Goal: Task Accomplishment & Management: Manage account settings

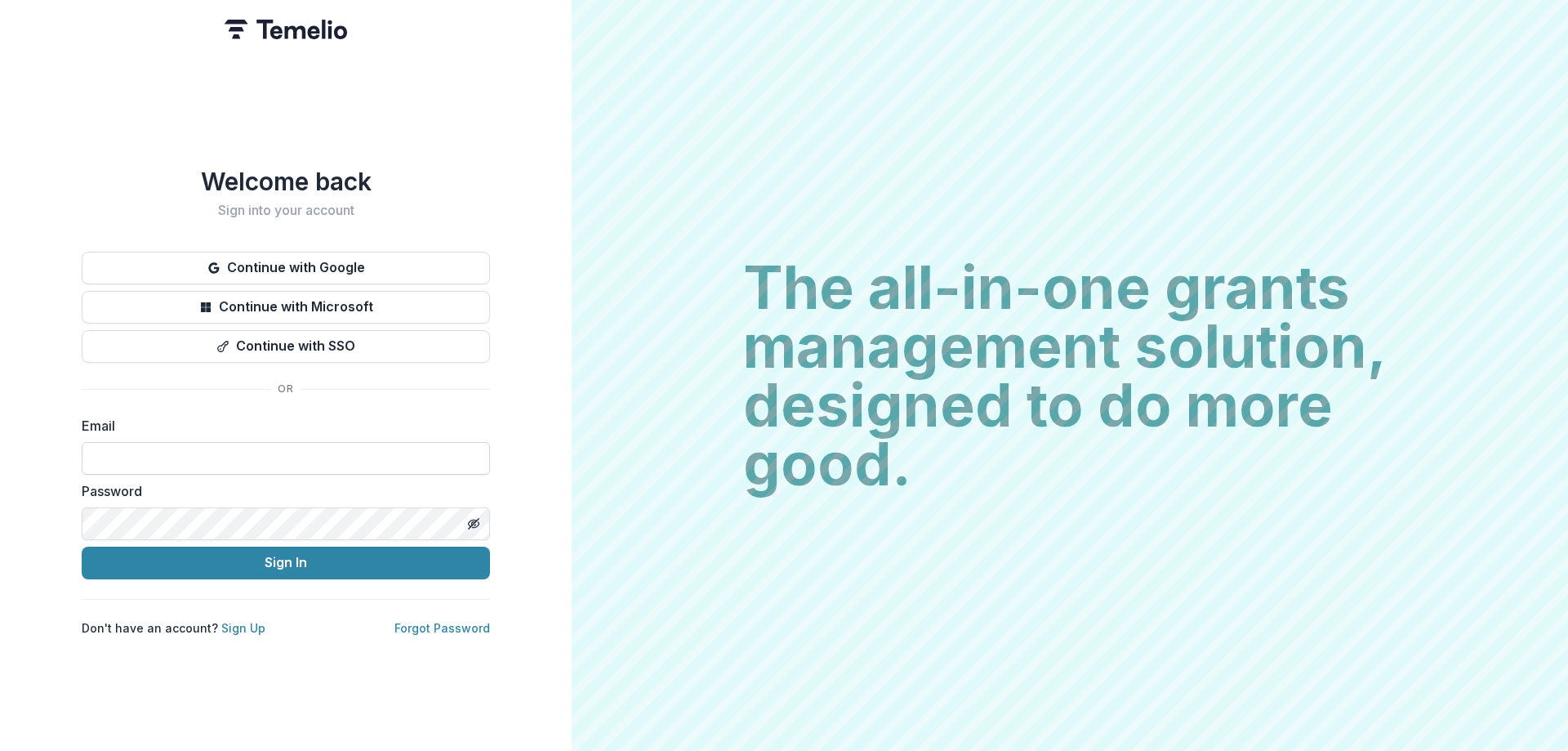
click at [286, 454] on input at bounding box center [285, 458] width 409 height 32
type input "**********"
click at [82, 546] on button "Sign In" at bounding box center [285, 562] width 409 height 32
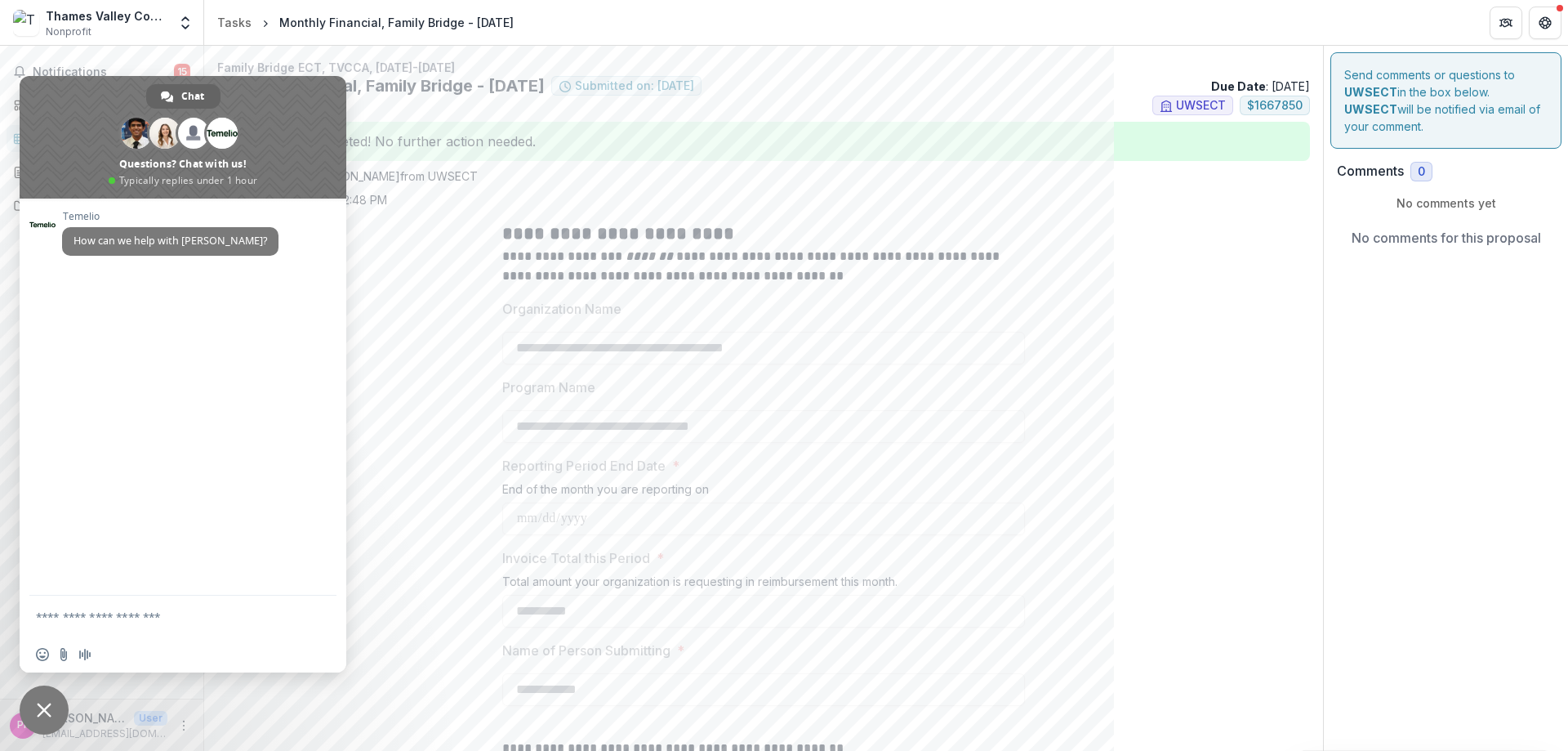
click at [85, 25] on span "Nonprofit" at bounding box center [69, 31] width 46 height 14
click at [186, 26] on icon "Open entity switcher" at bounding box center [185, 22] width 16 height 16
click at [44, 697] on span "Close chat" at bounding box center [44, 710] width 49 height 49
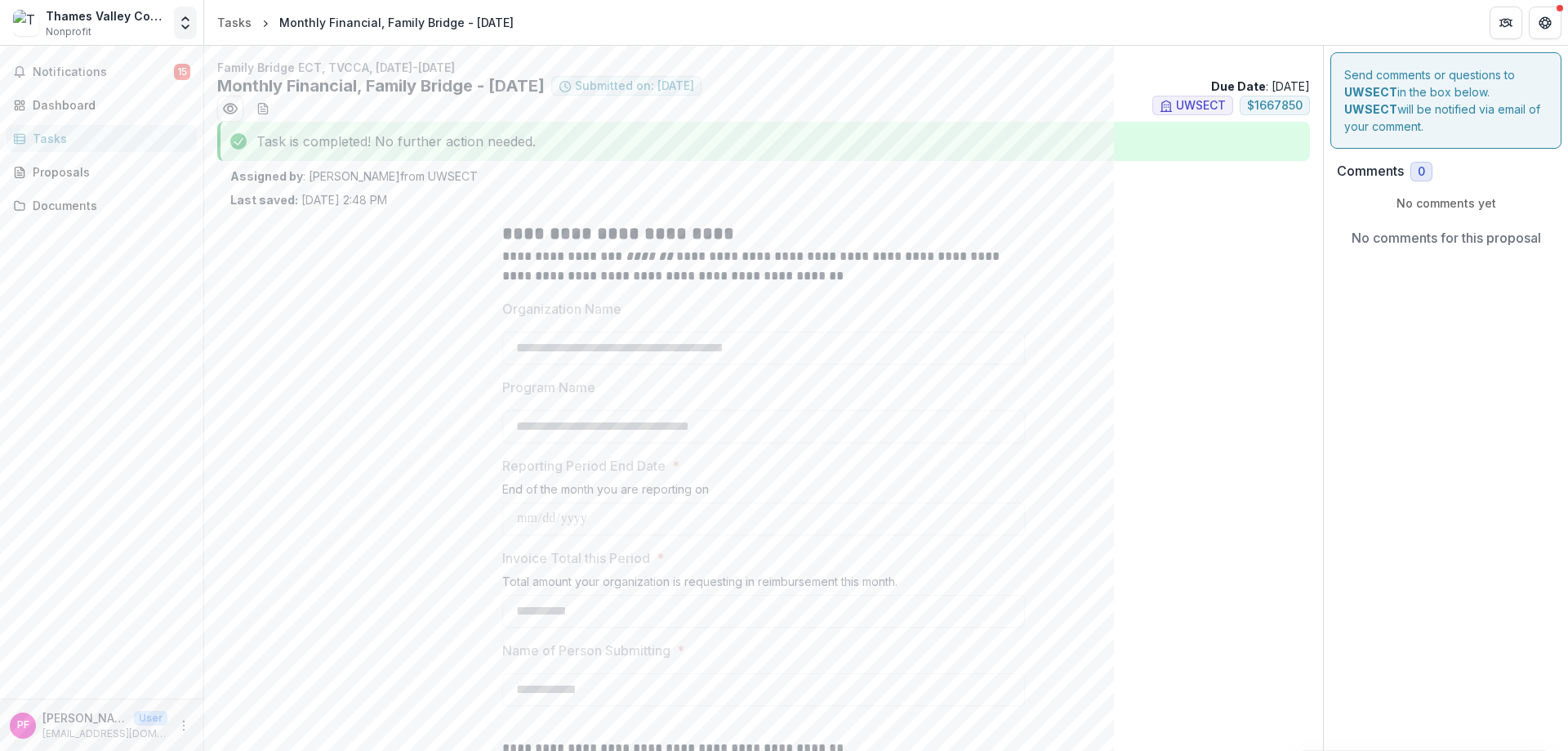
click at [185, 25] on icon "Open entity switcher" at bounding box center [185, 22] width 16 height 16
click at [79, 84] on link "Settings" at bounding box center [102, 90] width 196 height 27
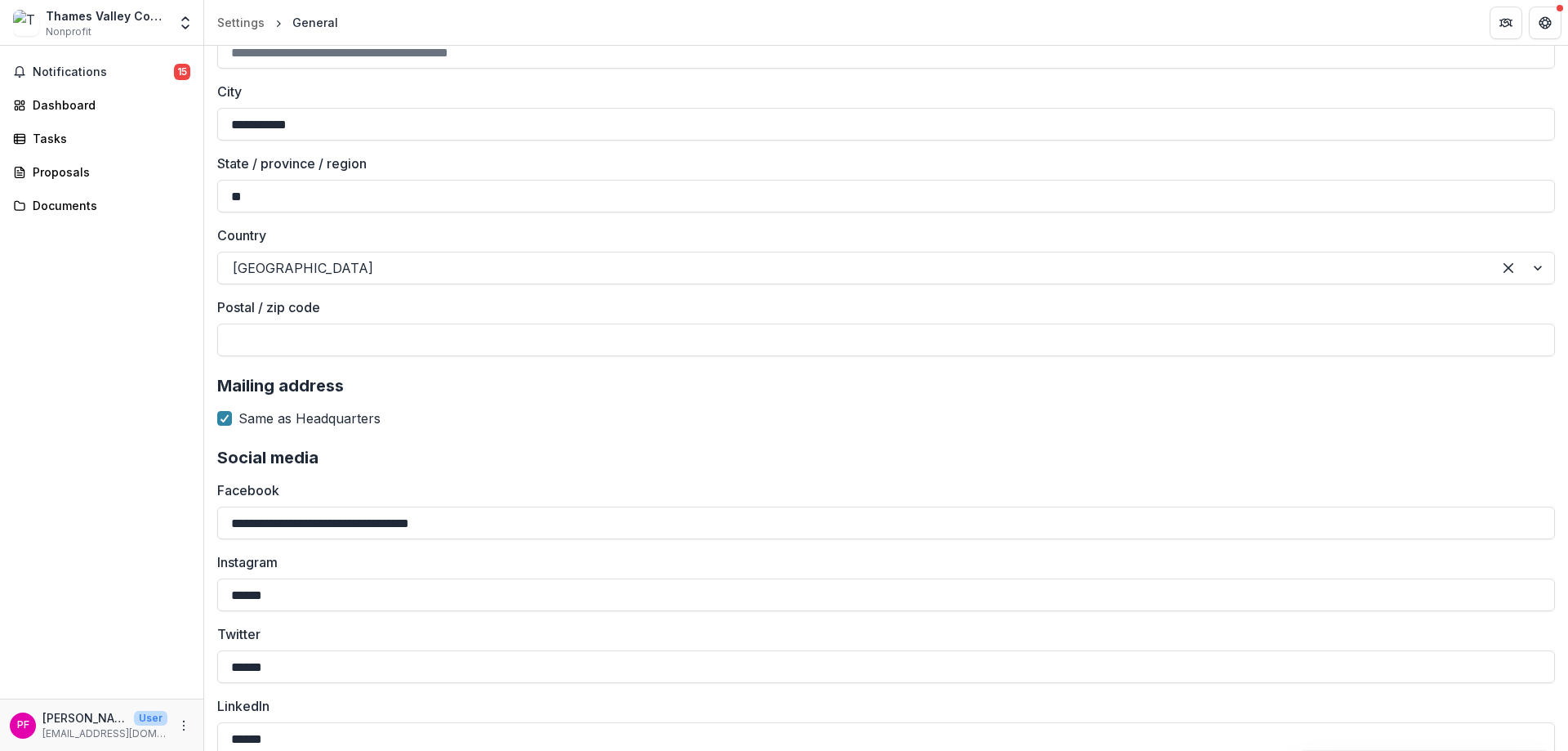
scroll to position [1607, 0]
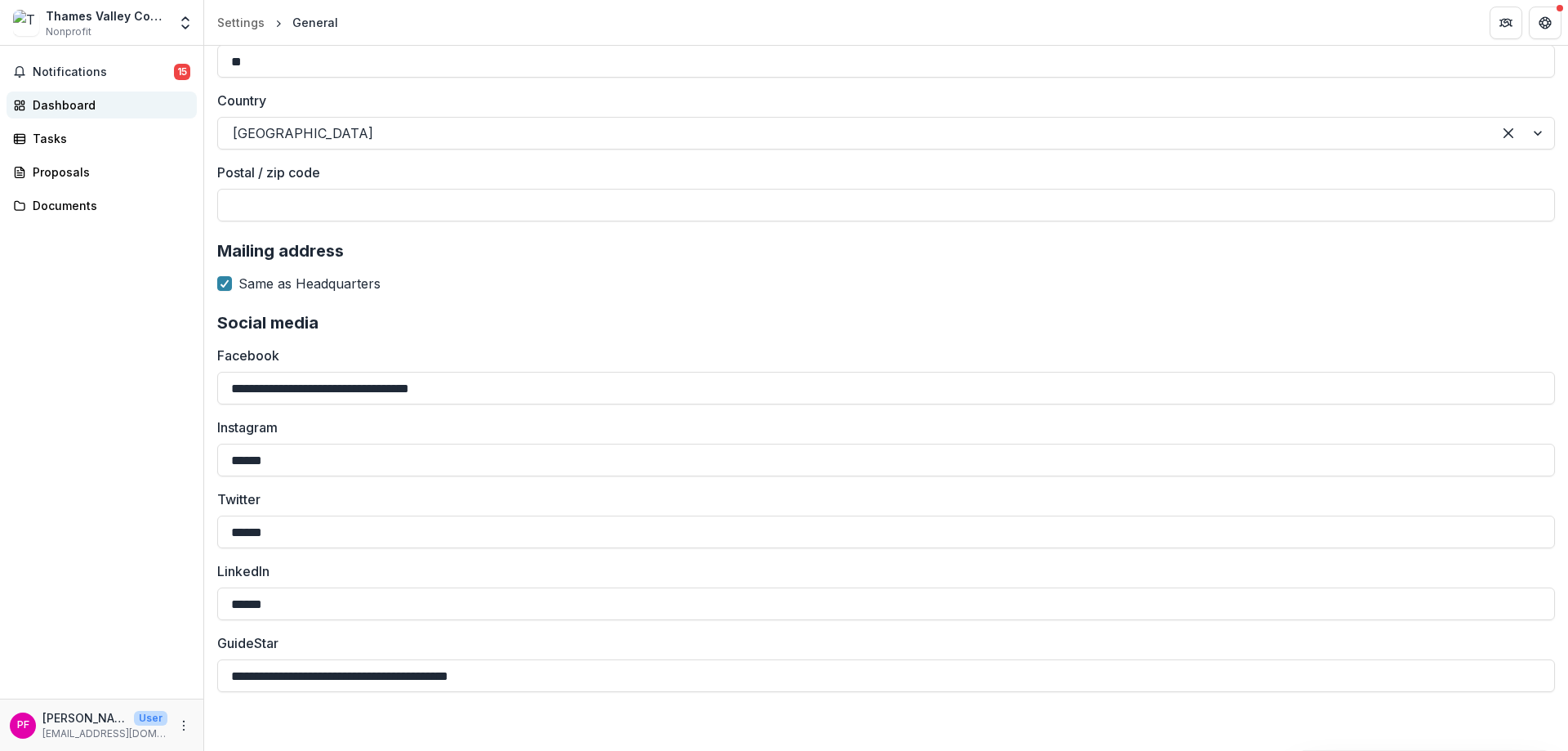
click at [82, 104] on div "Dashboard" at bounding box center [108, 104] width 151 height 17
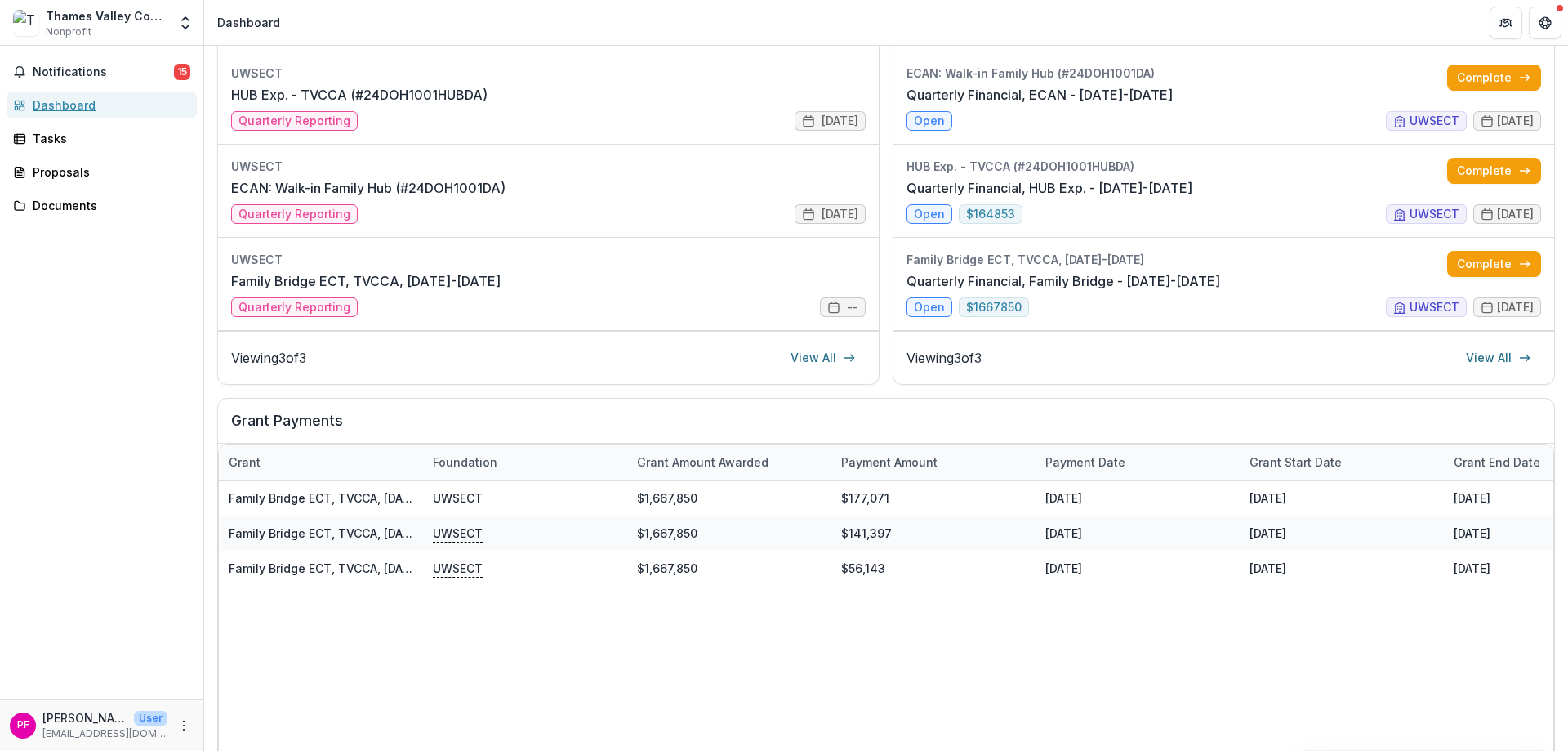
scroll to position [322, 0]
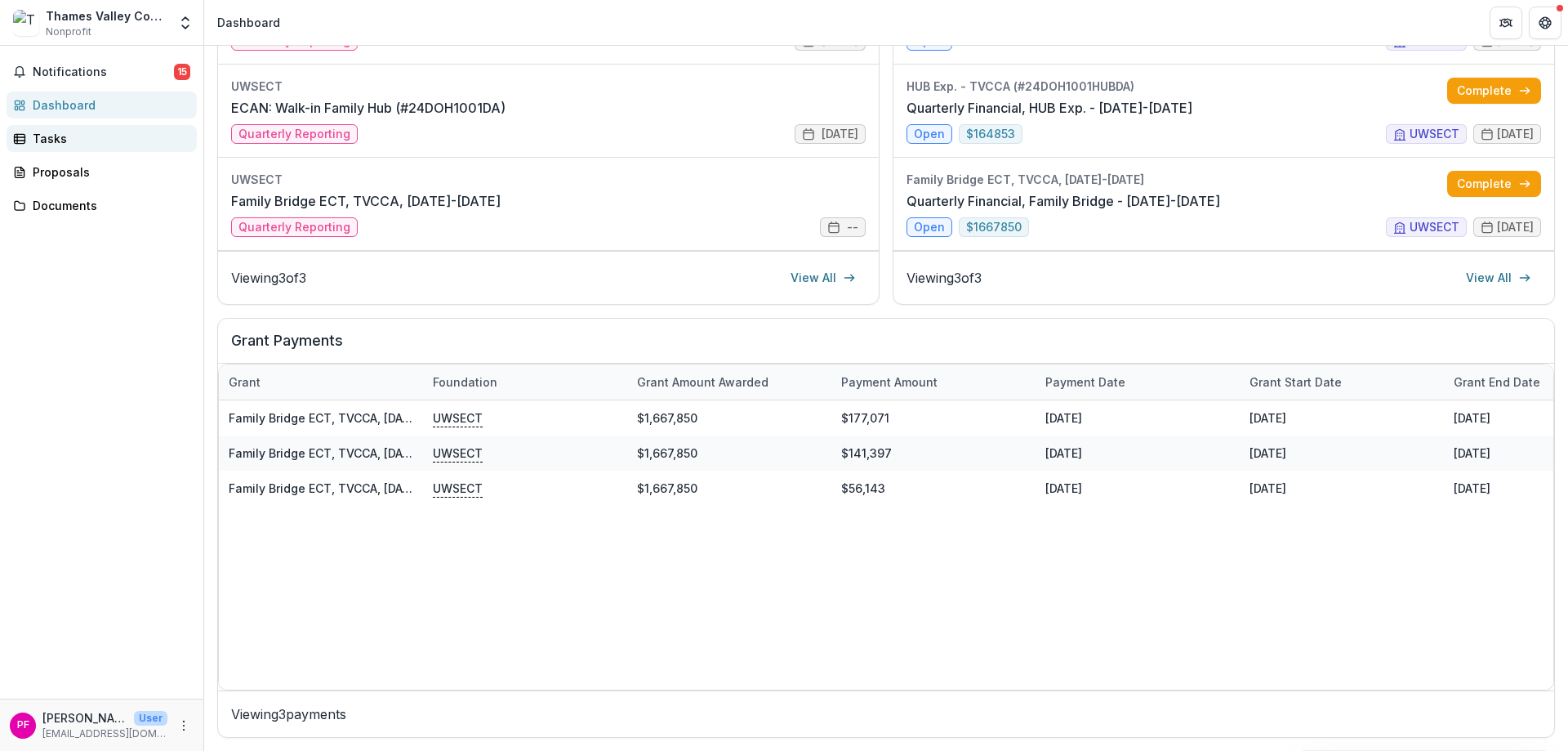
click at [28, 135] on link "Tasks" at bounding box center [102, 138] width 190 height 27
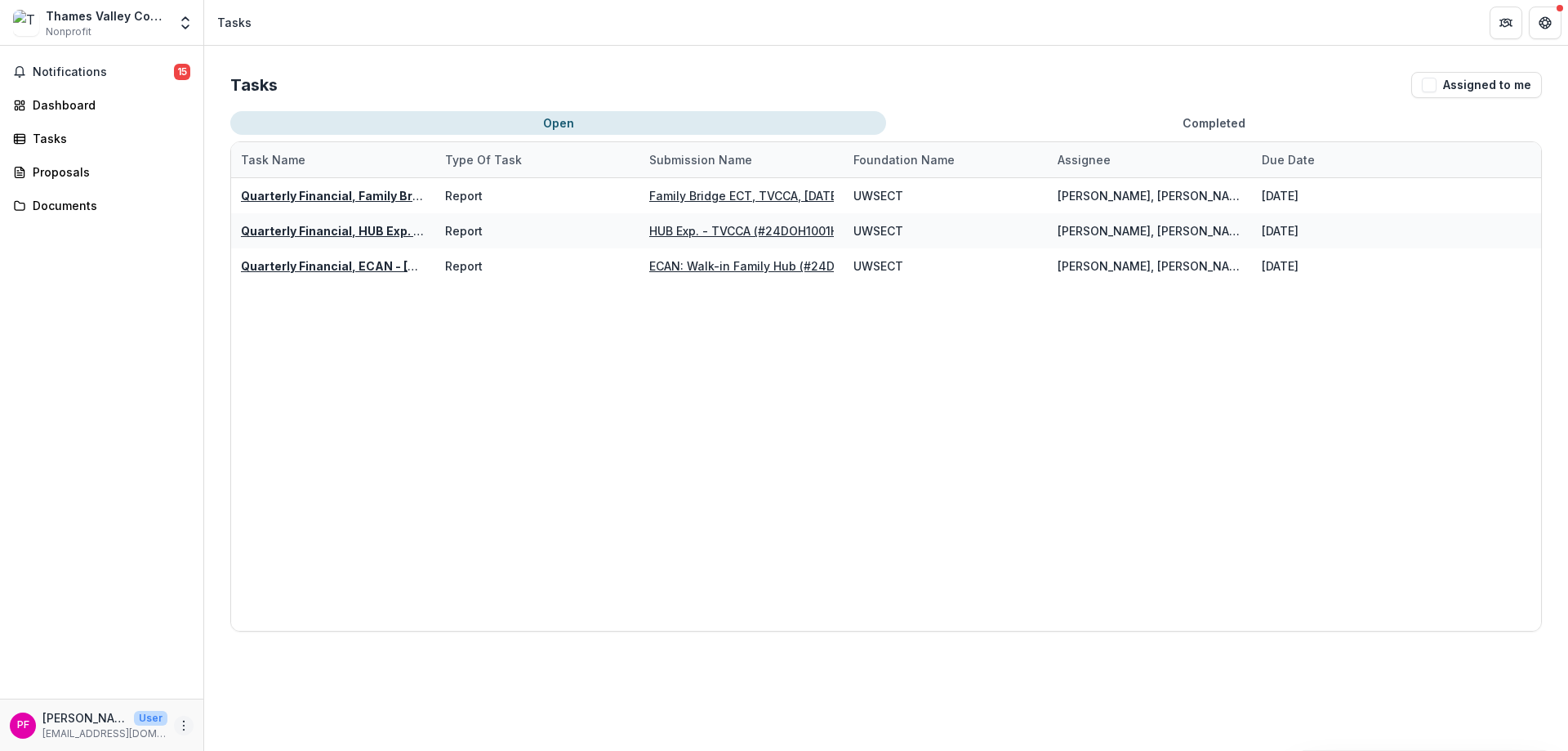
click at [185, 726] on icon "More" at bounding box center [183, 725] width 13 height 13
click at [76, 25] on span "Nonprofit" at bounding box center [69, 31] width 46 height 14
click at [54, 76] on span "Notifications" at bounding box center [103, 72] width 141 height 14
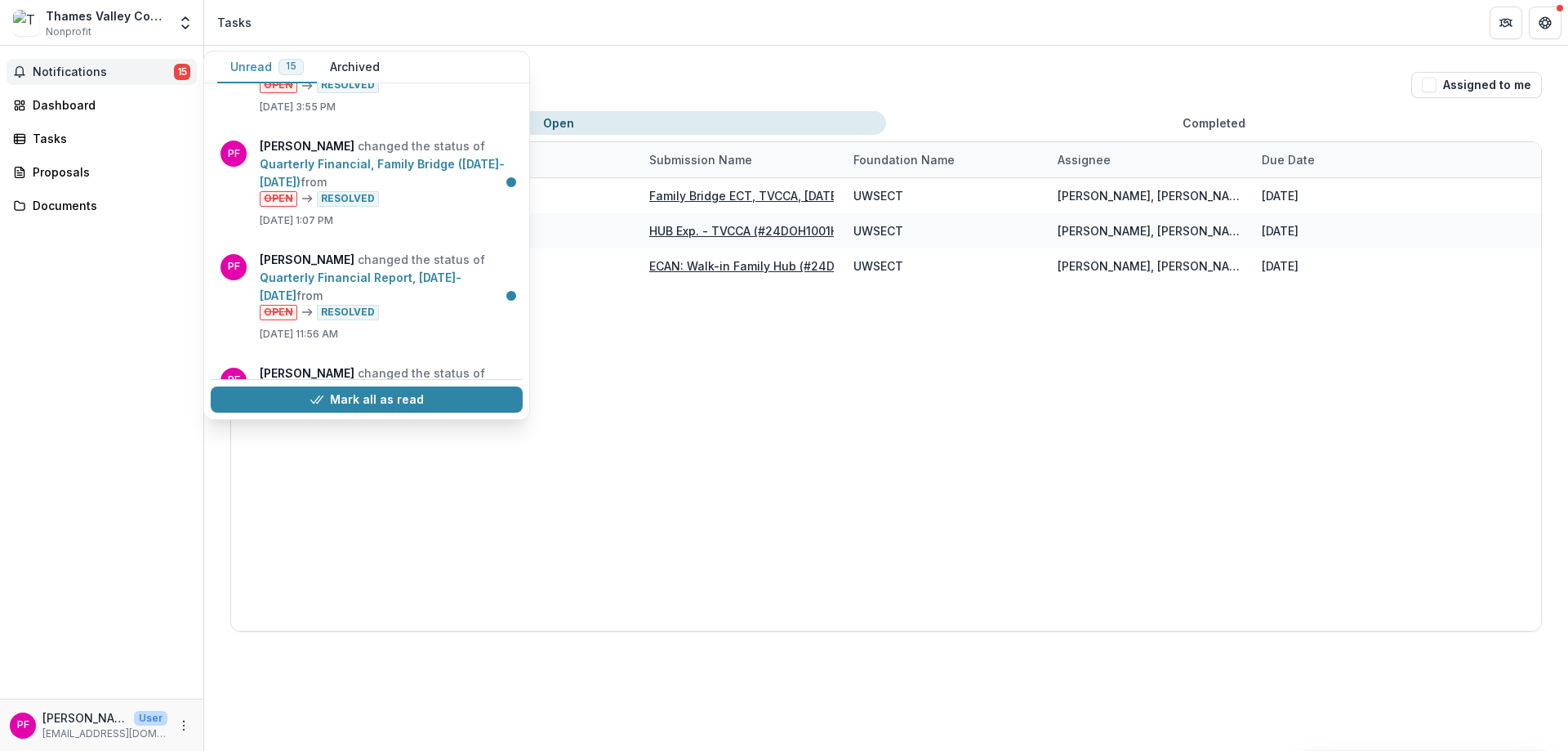
scroll to position [817, 0]
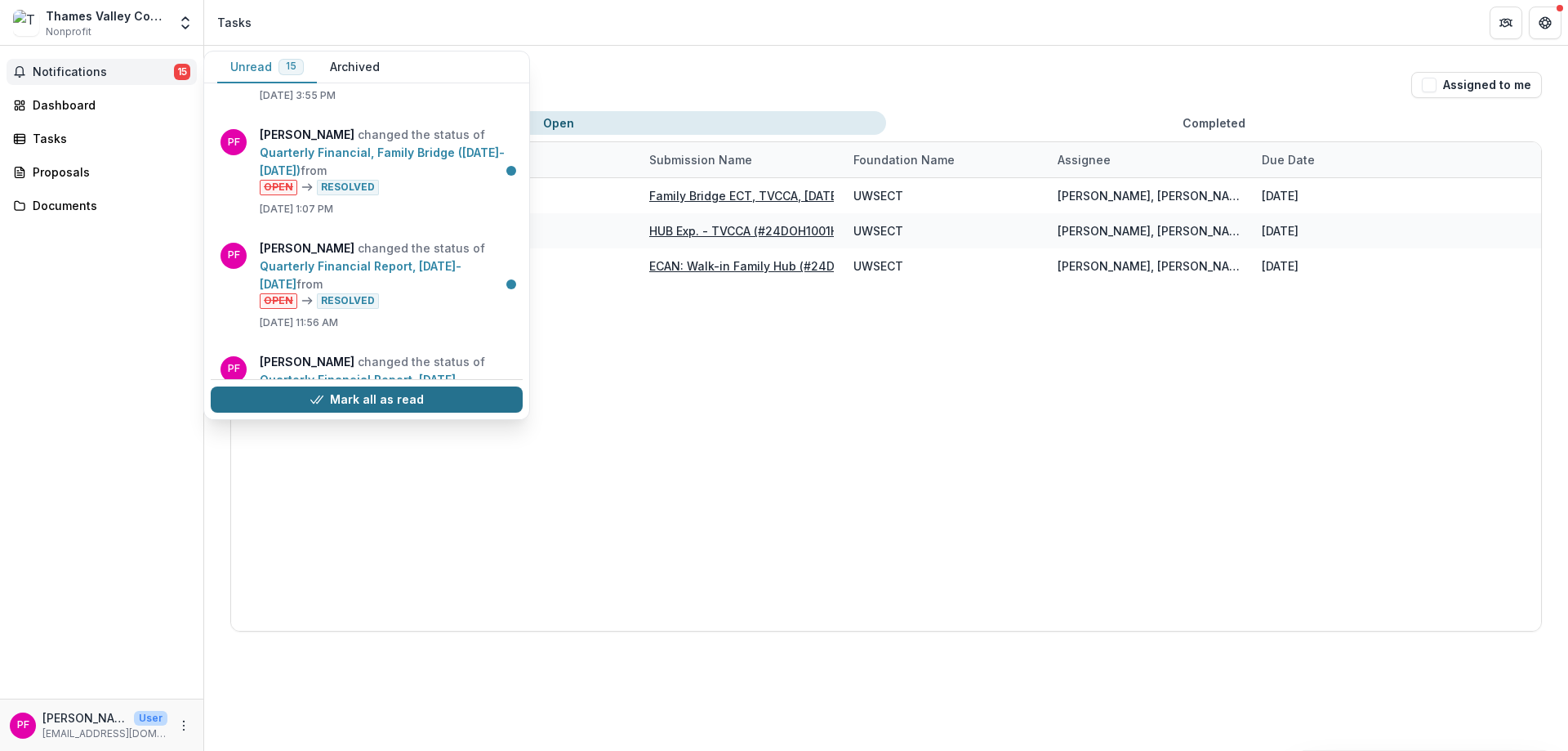
click at [410, 400] on button "Mark all as read" at bounding box center [366, 399] width 312 height 26
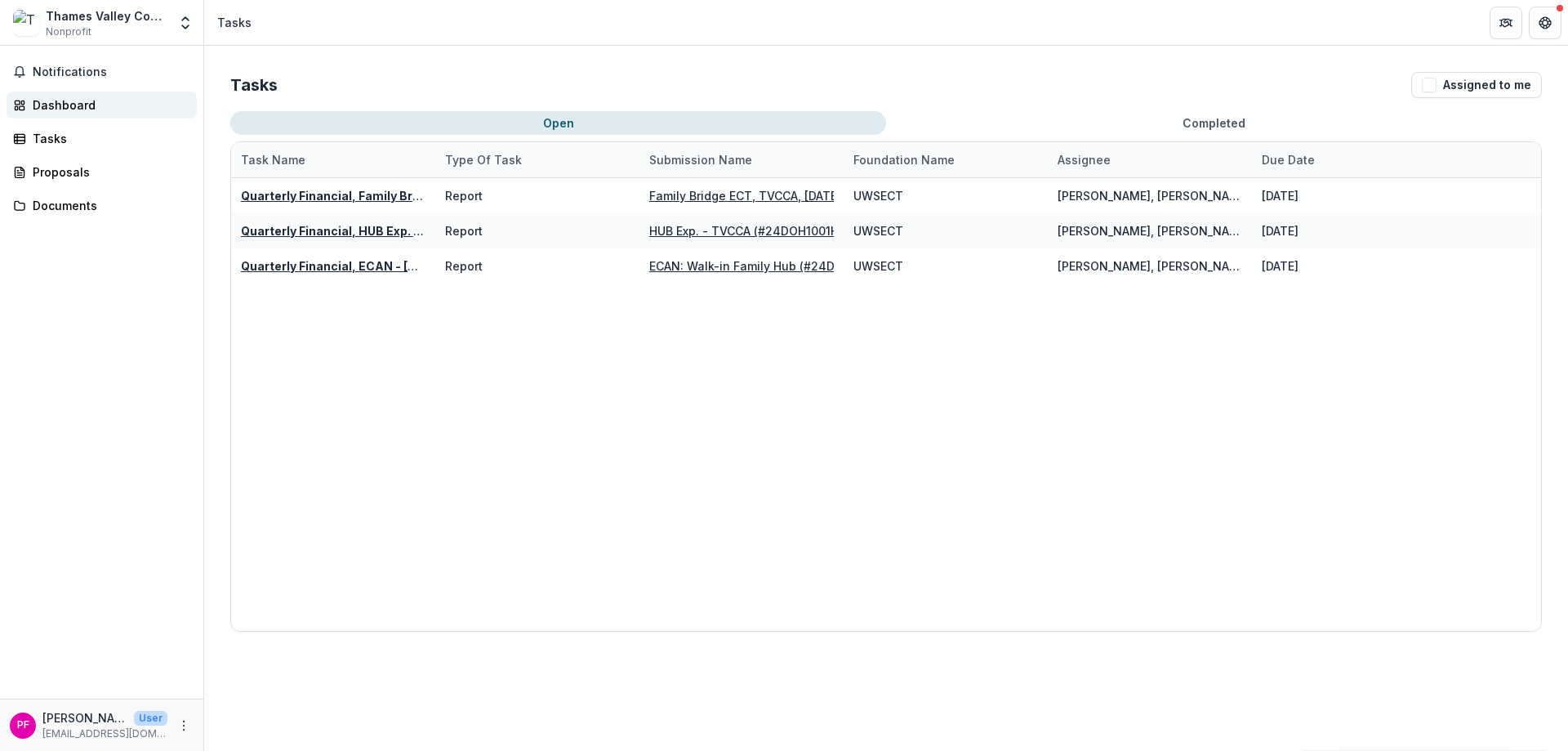
click at [67, 104] on div "Dashboard" at bounding box center [108, 104] width 151 height 17
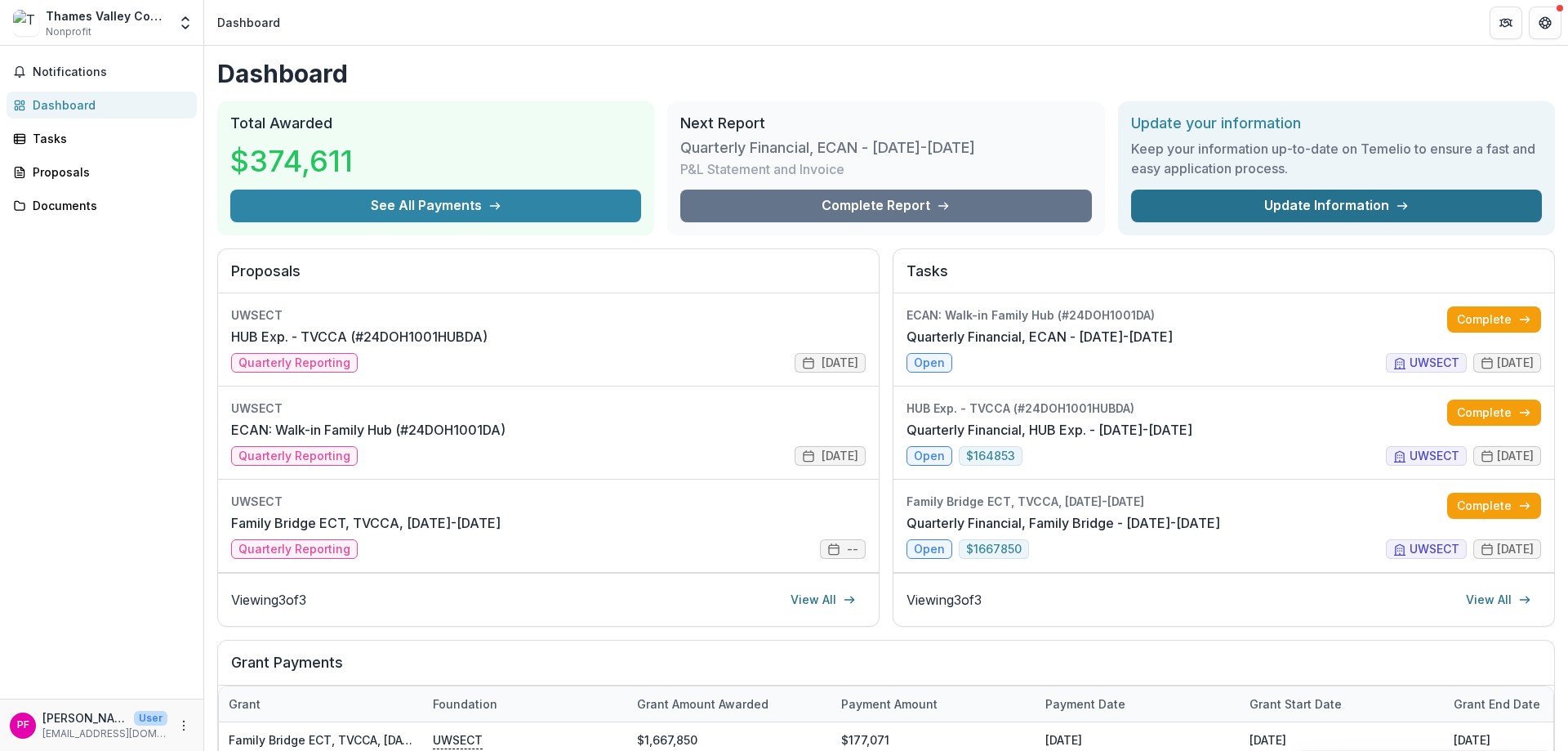
click at [1325, 200] on link "Update Information" at bounding box center [1337, 206] width 411 height 32
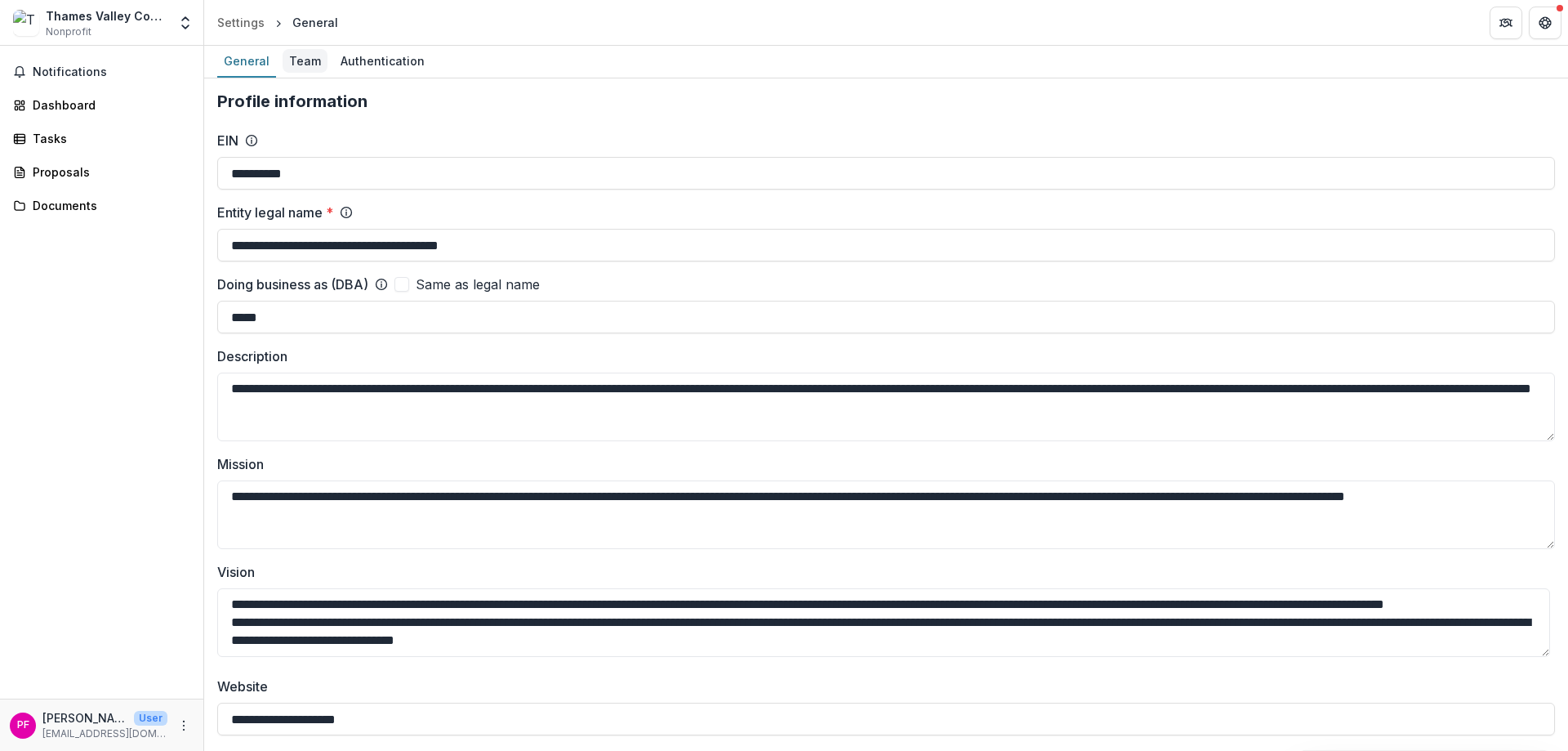
click at [295, 63] on div "Team" at bounding box center [305, 61] width 45 height 24
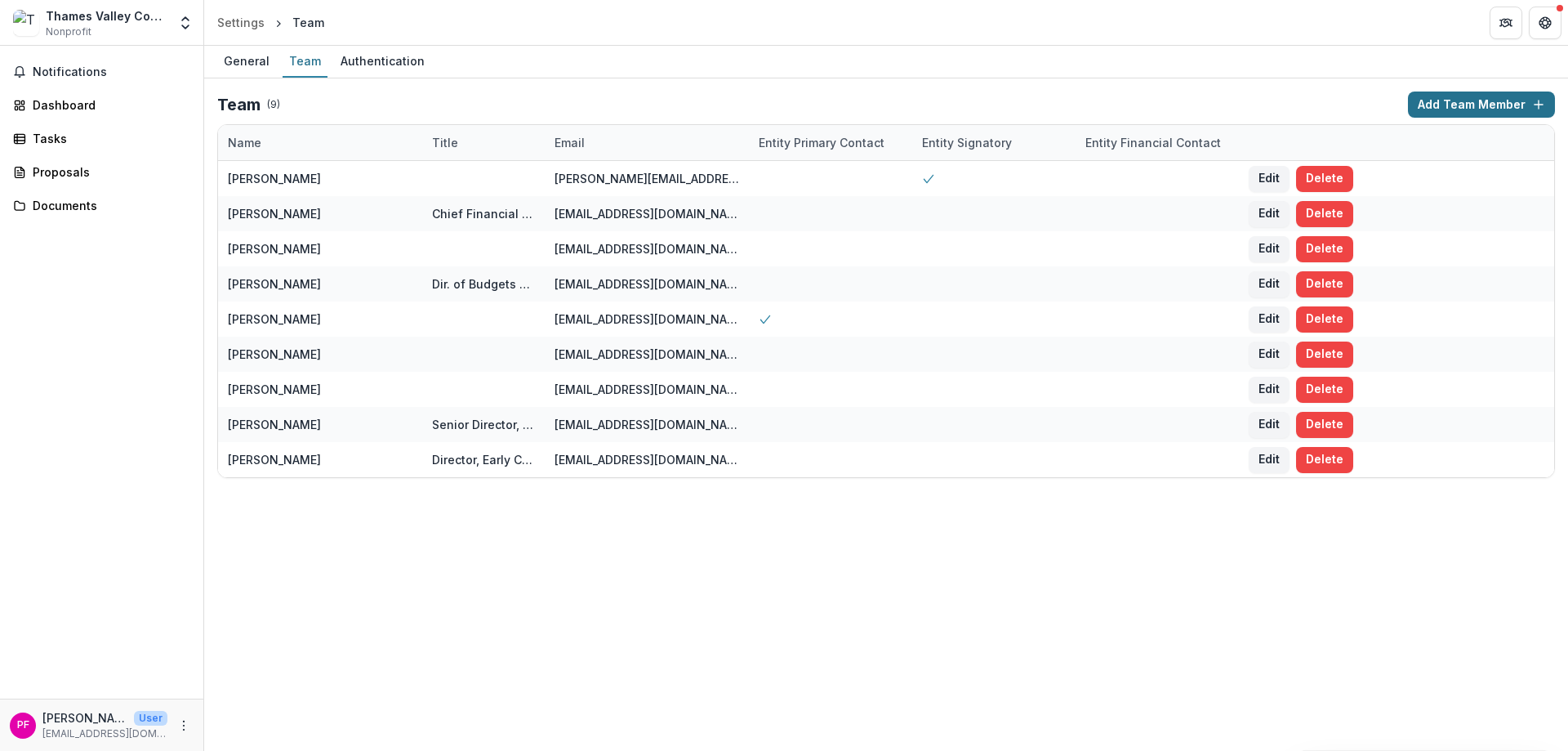
click at [1480, 107] on button "Add Team Member" at bounding box center [1481, 104] width 147 height 26
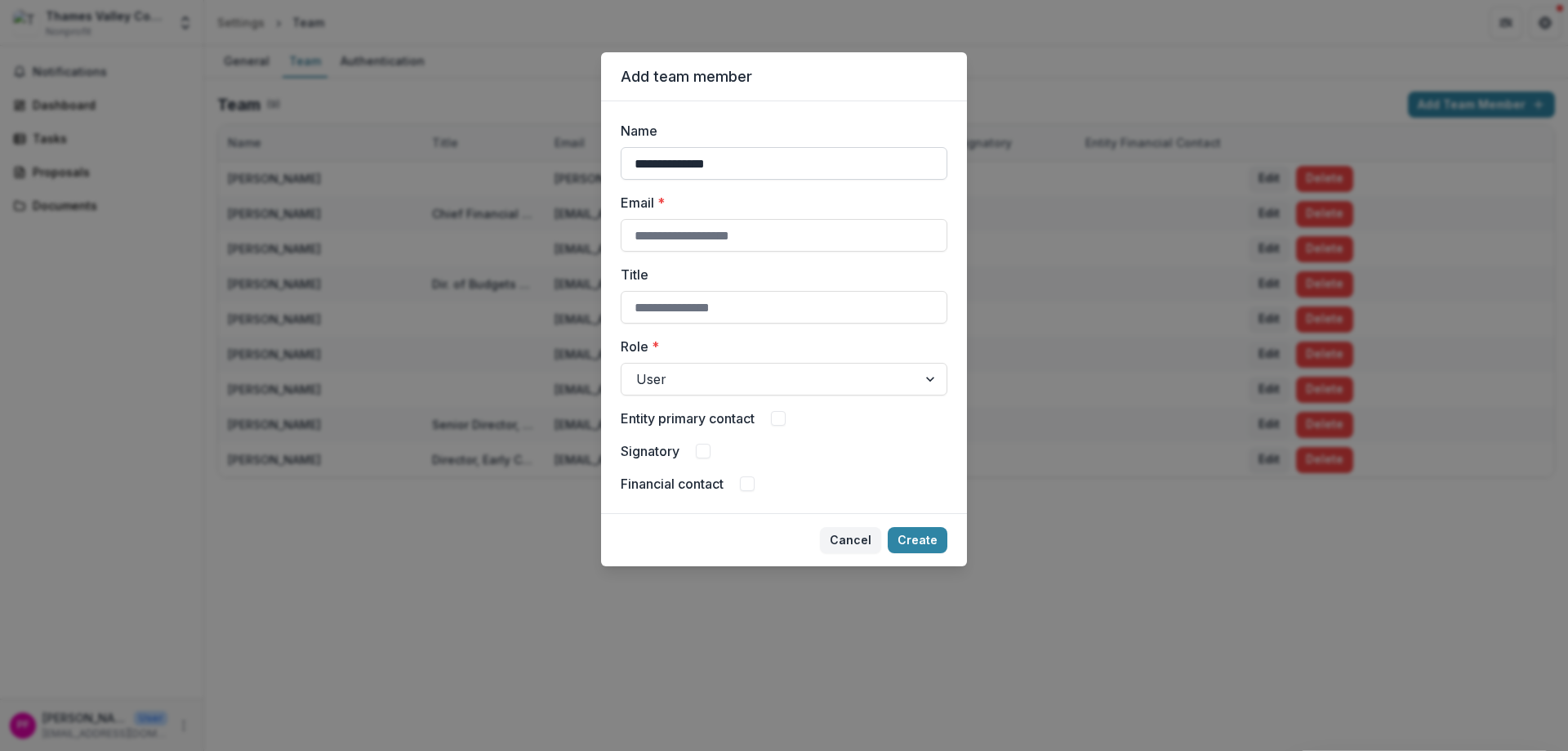
type input "**********"
click at [738, 227] on input "********" at bounding box center [784, 235] width 327 height 32
type input "**********"
click at [920, 535] on button "Create" at bounding box center [917, 539] width 59 height 26
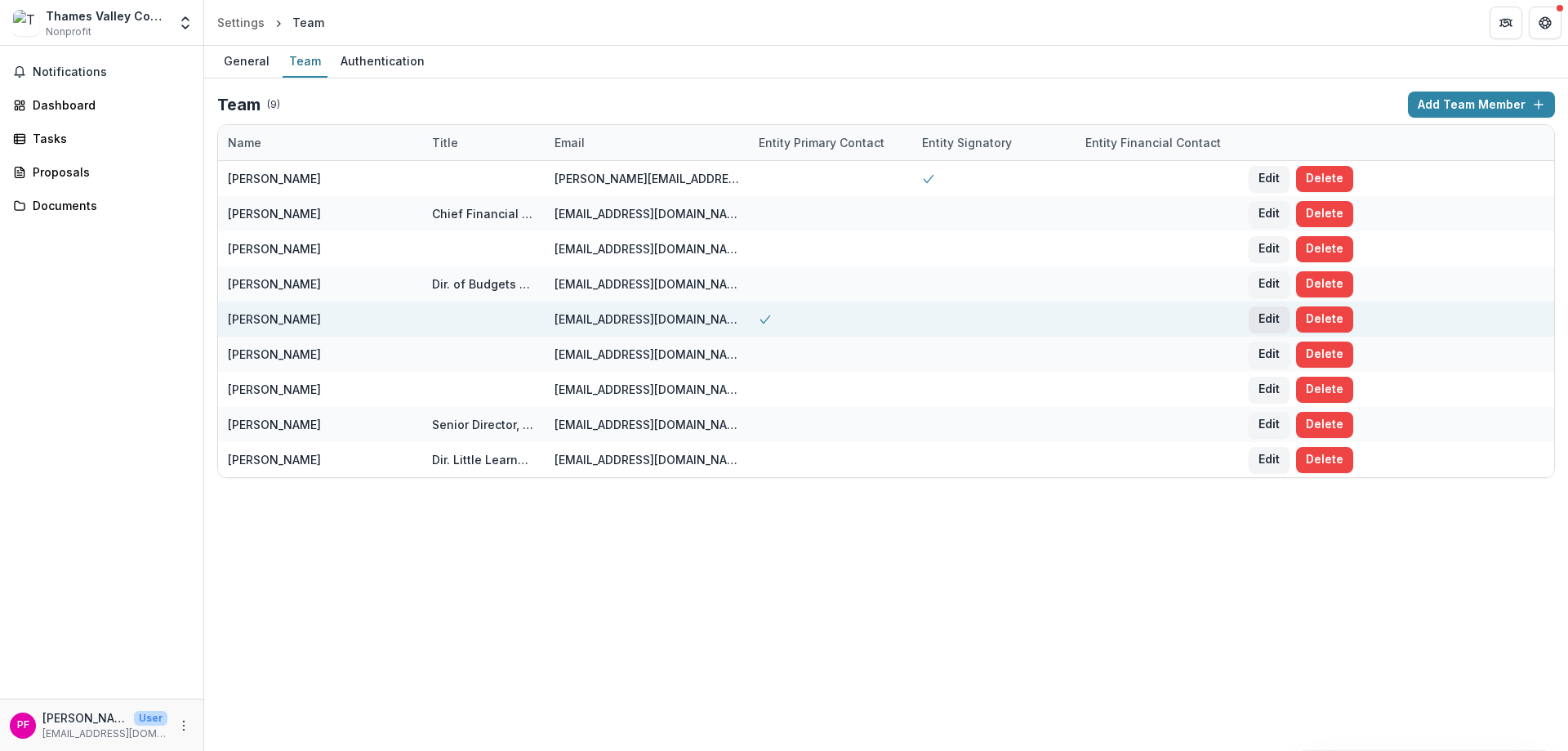
click at [1265, 325] on button "Edit" at bounding box center [1269, 319] width 41 height 26
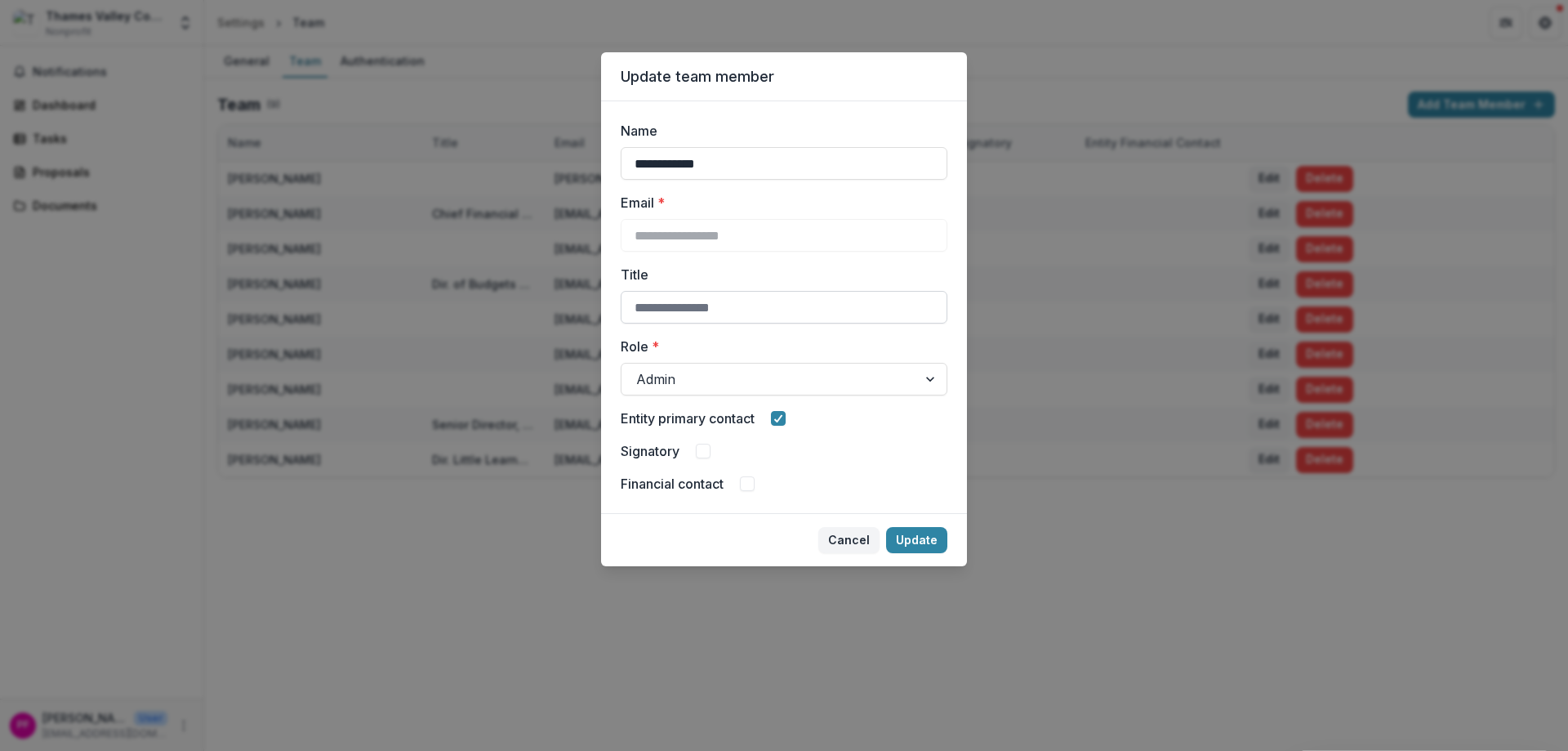
click at [737, 304] on input "Title" at bounding box center [784, 307] width 327 height 32
type input "**********"
click at [917, 534] on button "Update" at bounding box center [917, 539] width 61 height 26
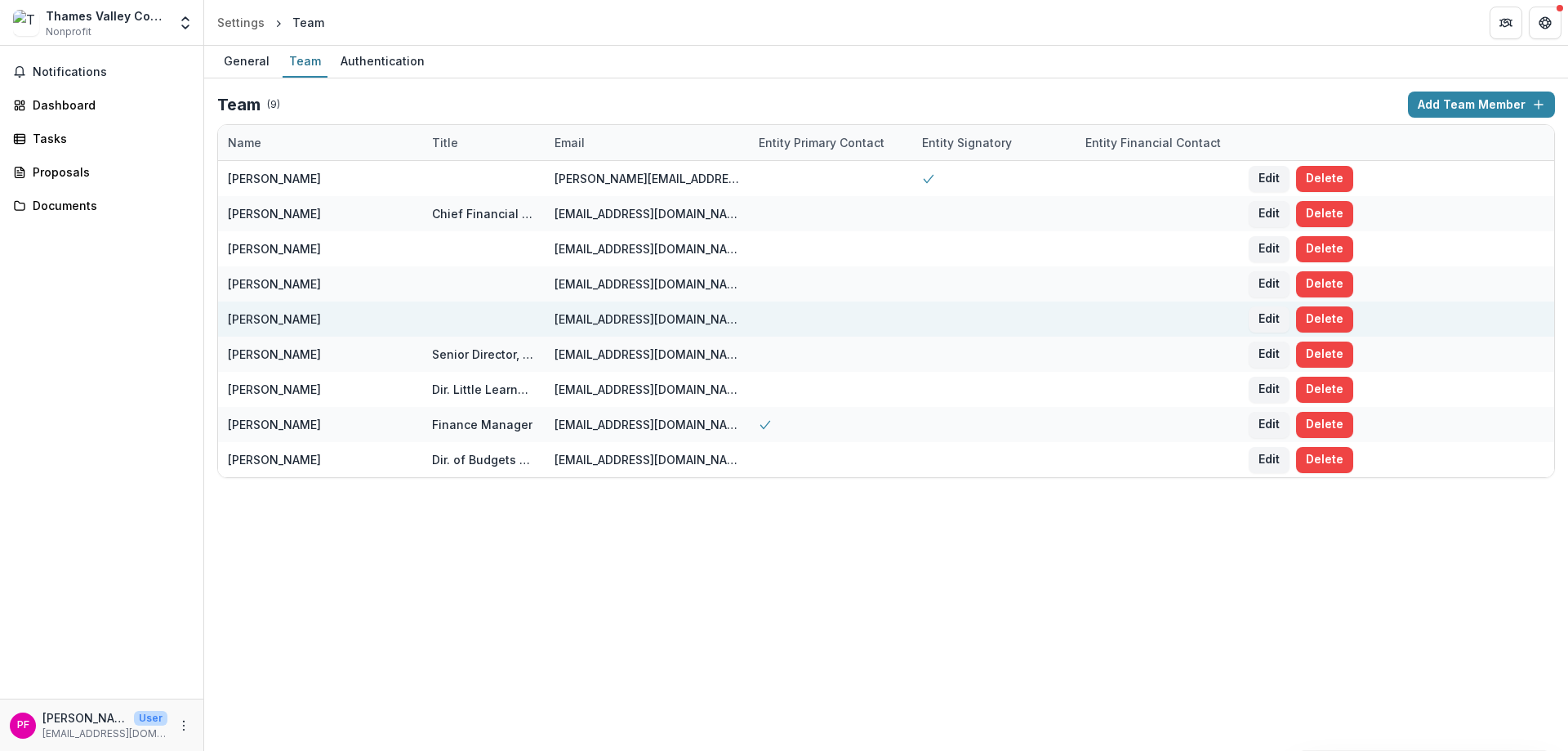
click at [453, 308] on div at bounding box center [483, 319] width 103 height 35
click at [1278, 322] on button "Edit" at bounding box center [1269, 319] width 41 height 26
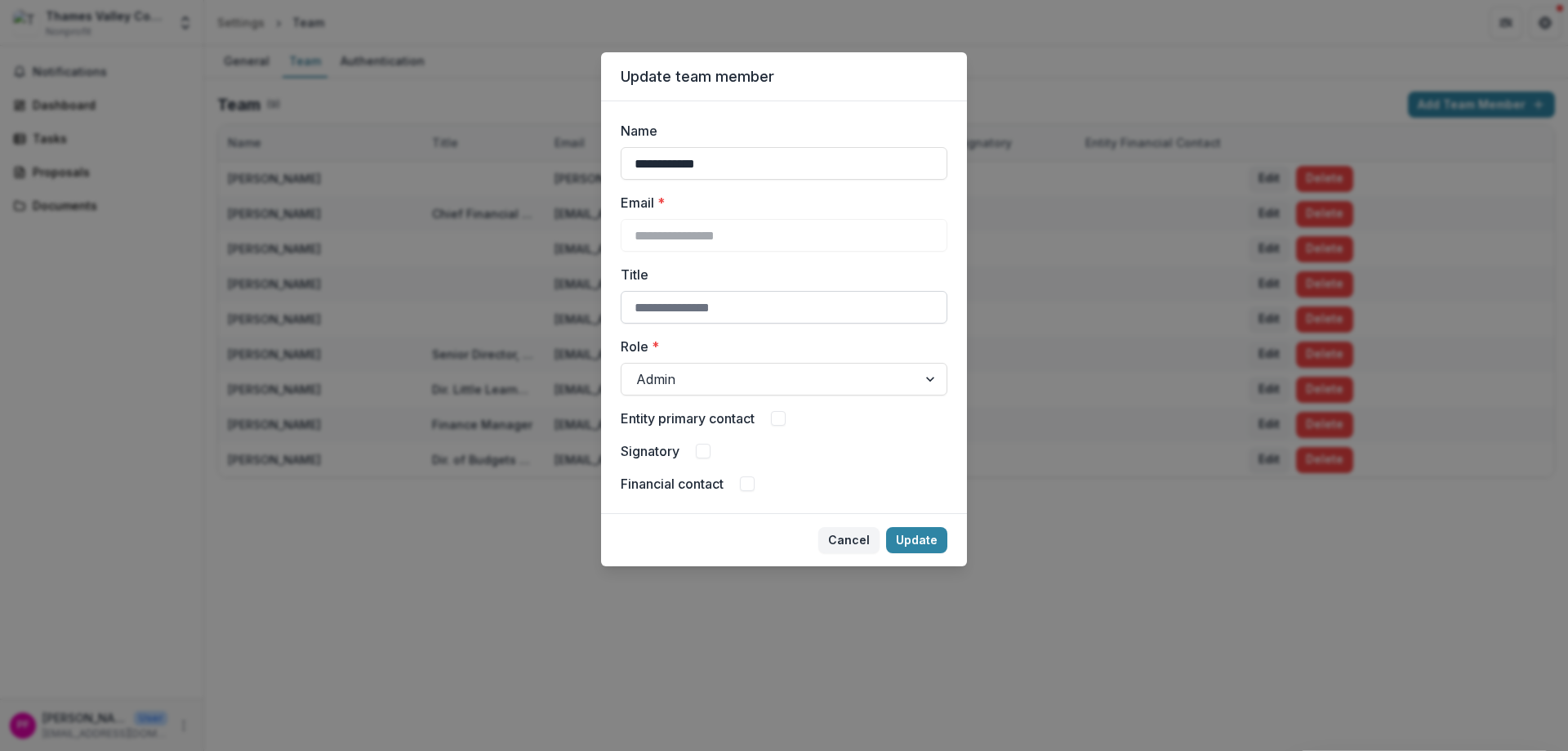
click at [756, 304] on input "Title" at bounding box center [784, 307] width 327 height 32
type input "**********"
click at [905, 542] on button "Update" at bounding box center [917, 539] width 61 height 26
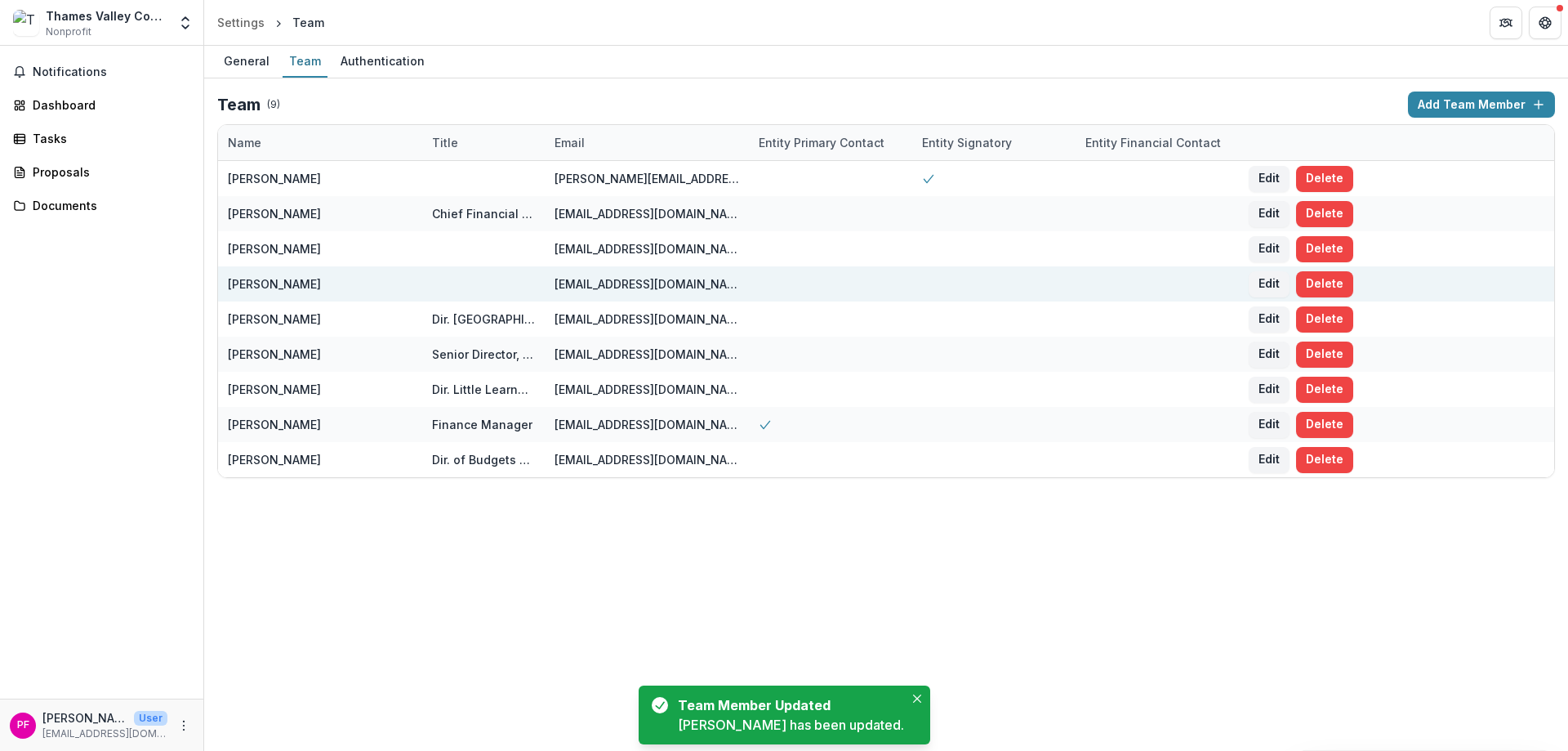
click at [447, 285] on div at bounding box center [483, 283] width 103 height 35
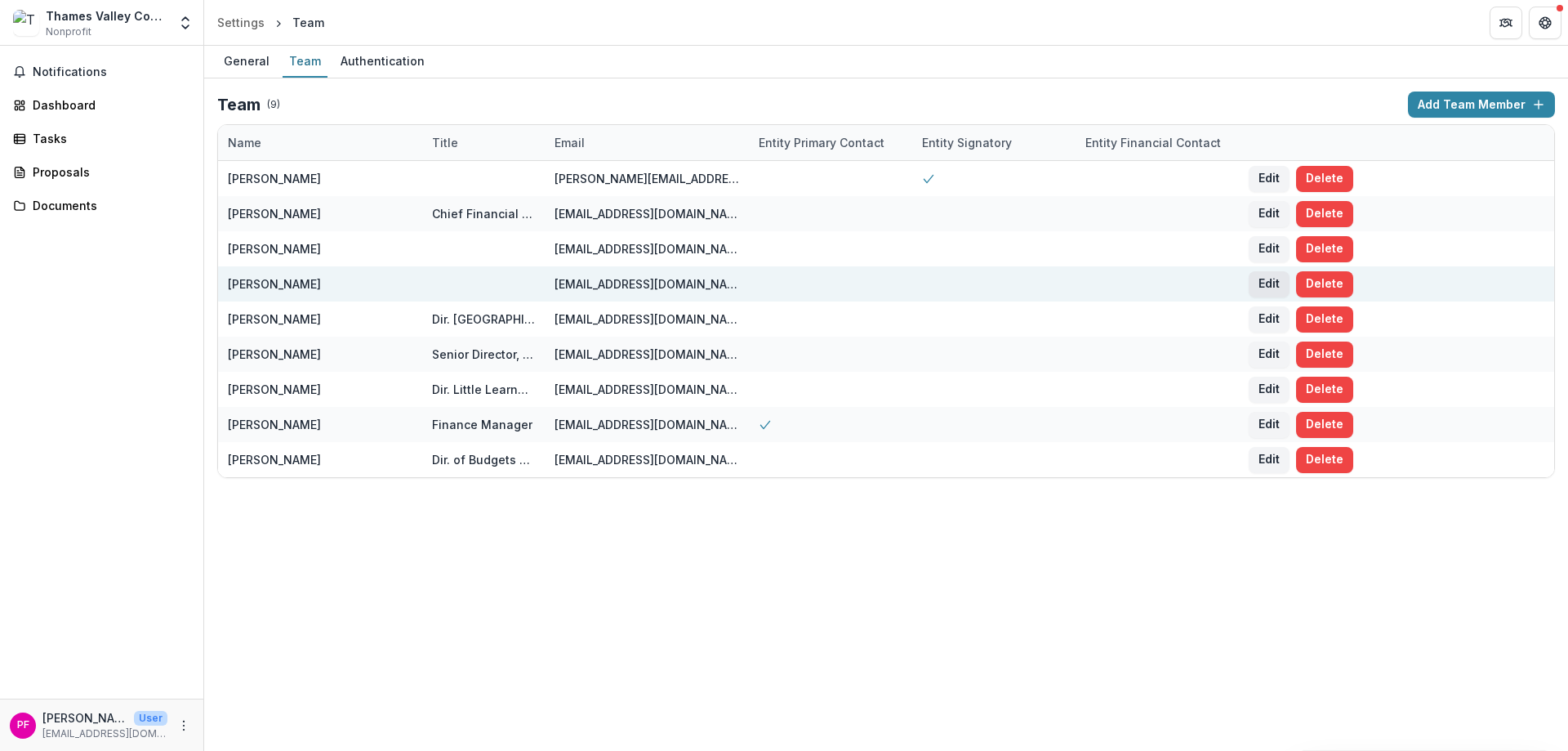
click at [1263, 276] on button "Edit" at bounding box center [1269, 284] width 41 height 26
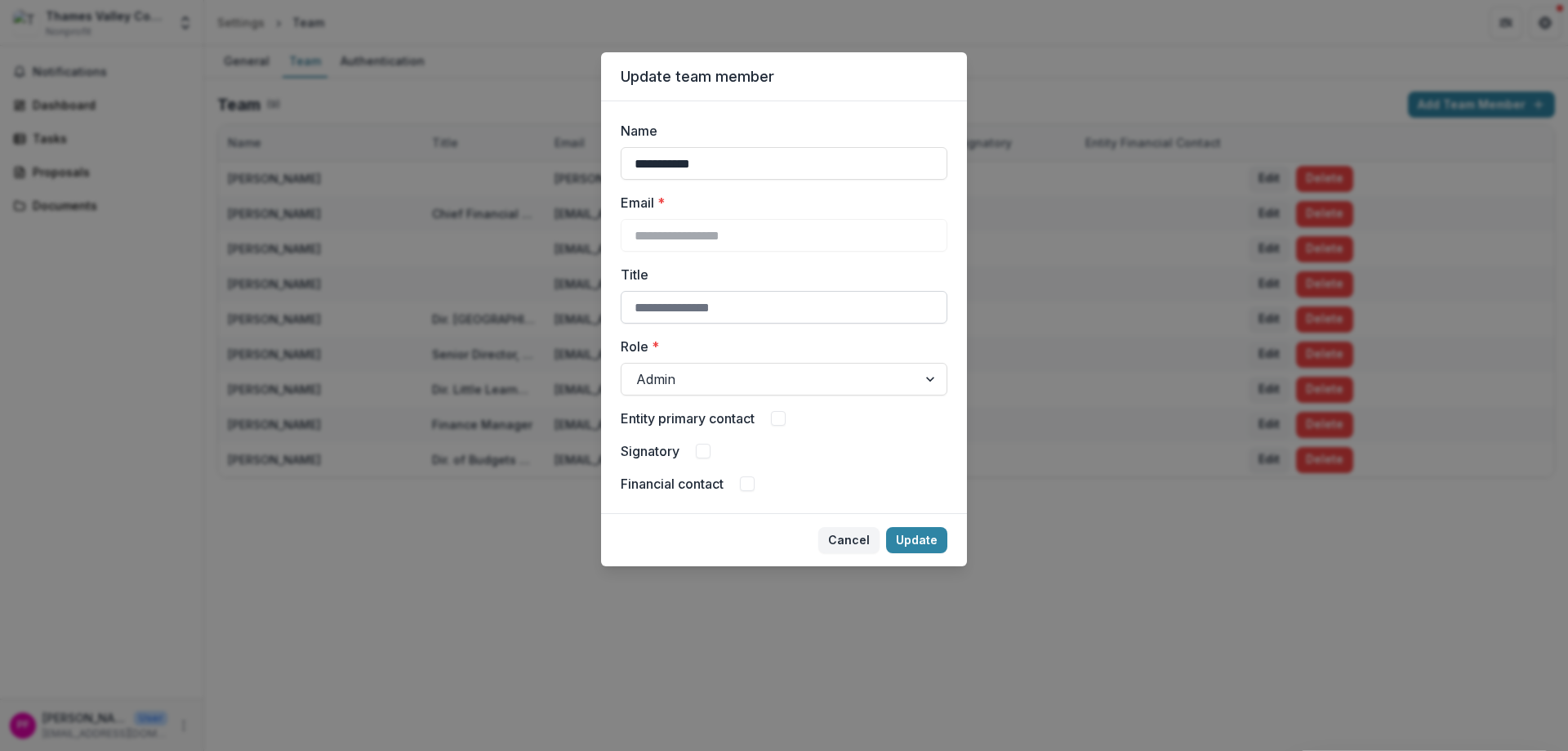
click at [665, 297] on input "Title" at bounding box center [784, 307] width 327 height 32
type input "**********"
click at [940, 535] on button "Update" at bounding box center [917, 539] width 61 height 26
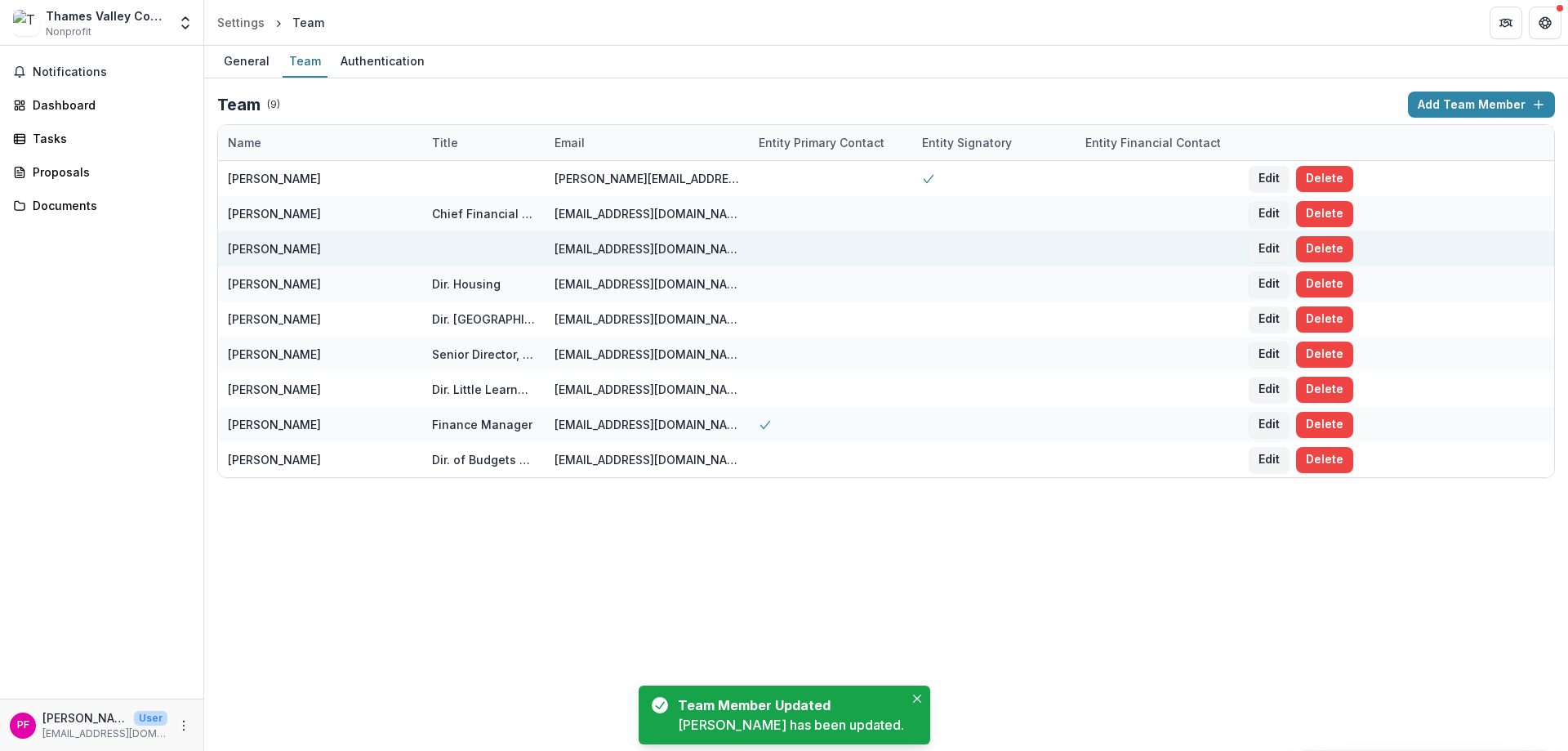
click at [494, 247] on div at bounding box center [483, 248] width 103 height 35
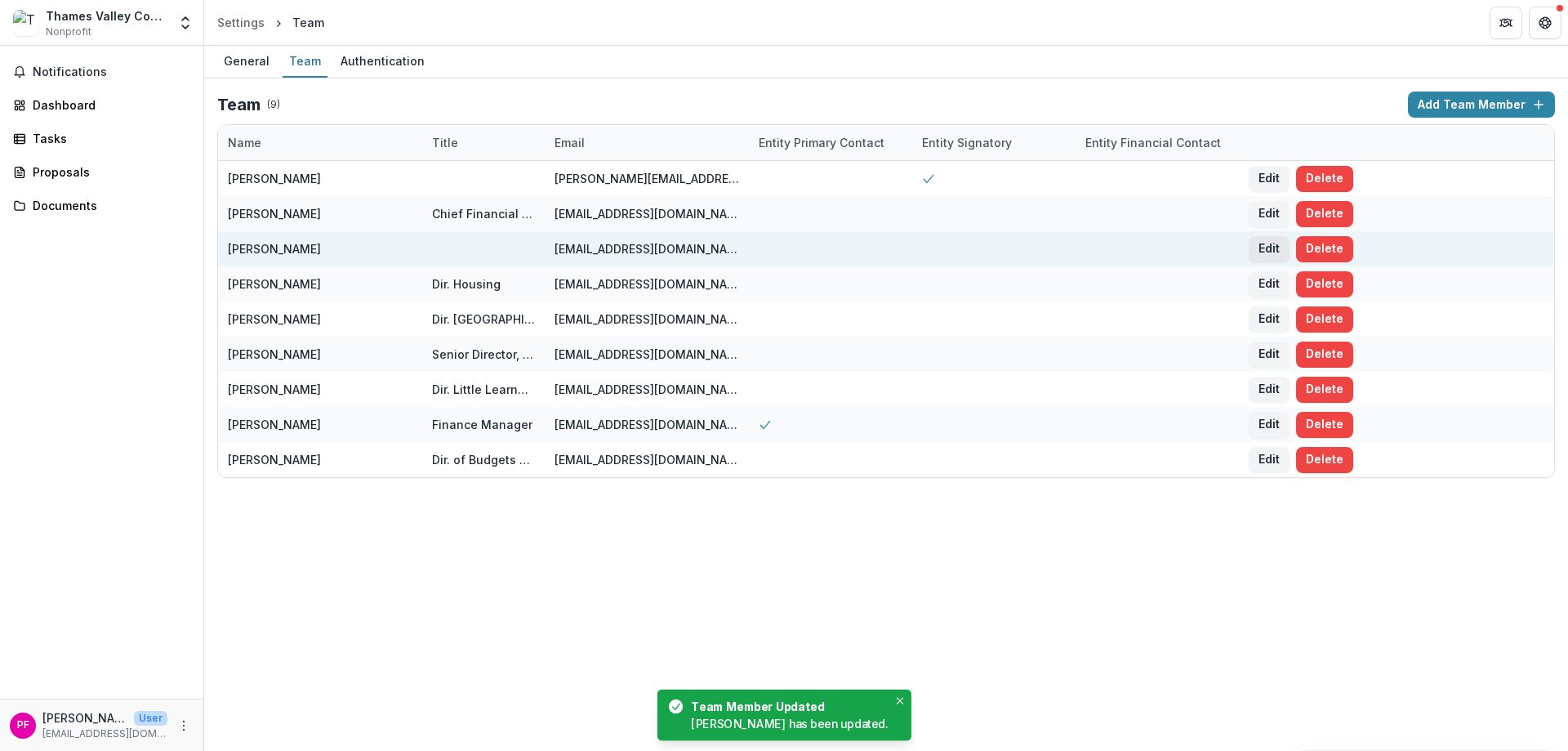
click at [1268, 246] on button "Edit" at bounding box center [1269, 249] width 41 height 26
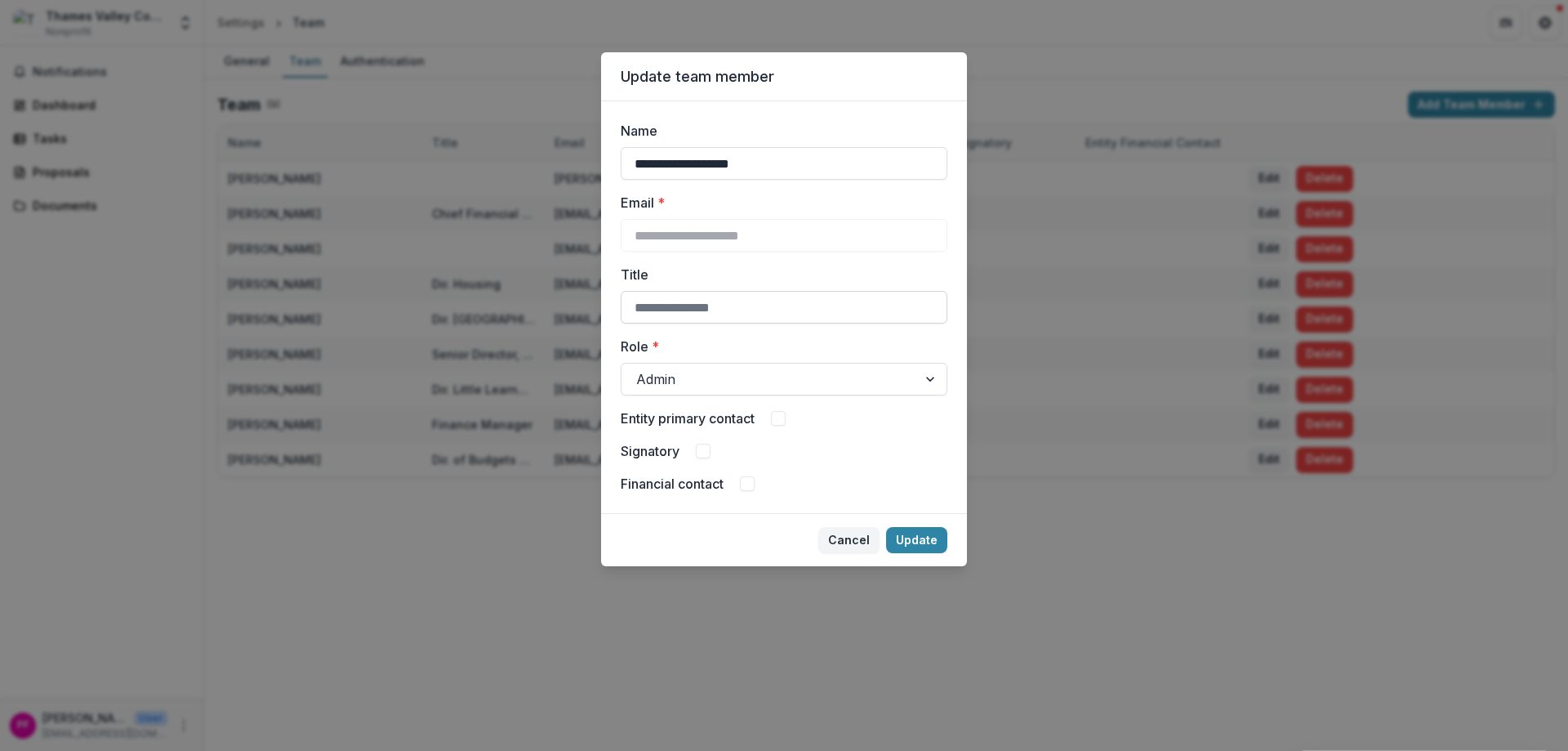
click at [769, 299] on input "Title" at bounding box center [784, 307] width 327 height 32
type input "***"
click at [936, 543] on button "Update" at bounding box center [917, 539] width 61 height 26
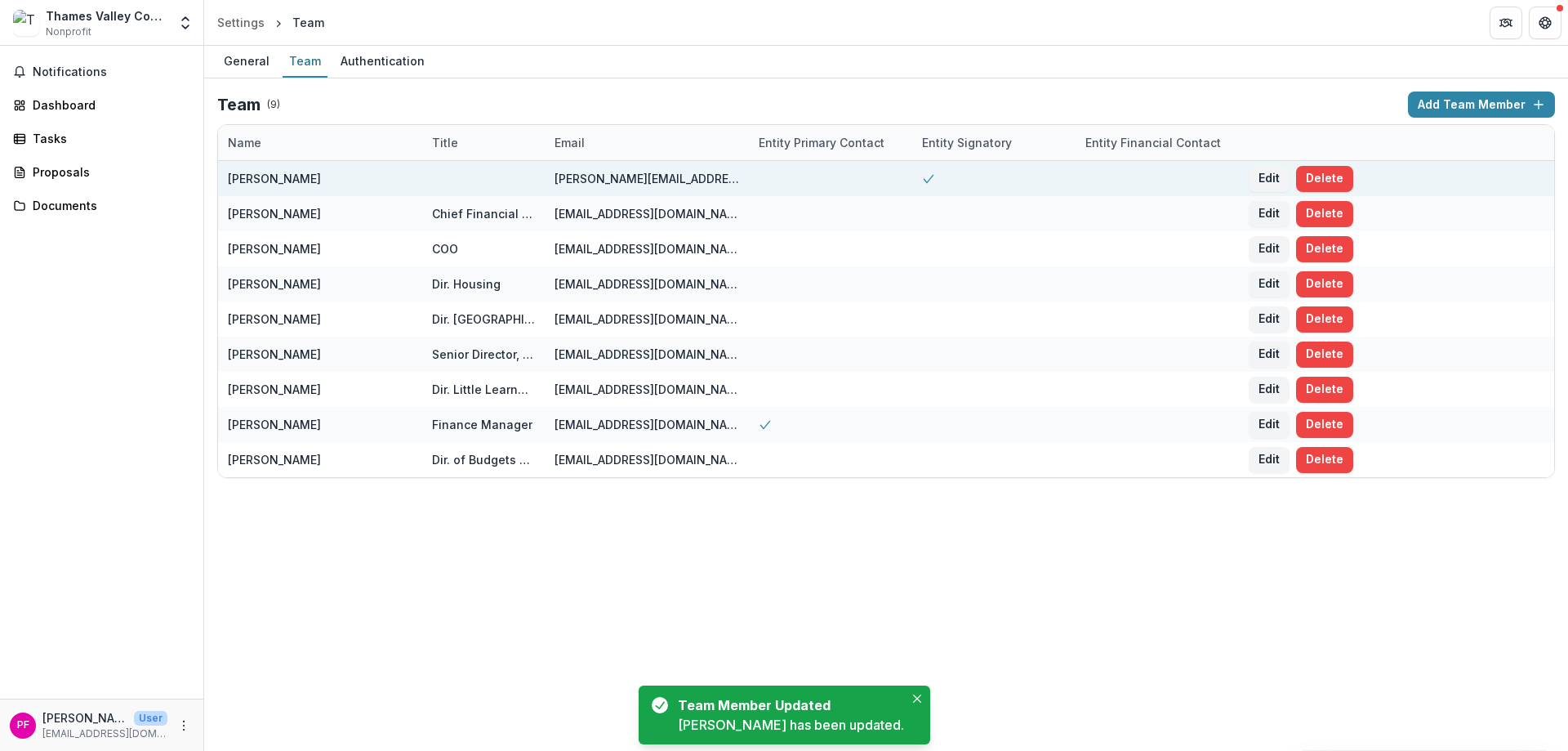
click at [472, 172] on div at bounding box center [483, 178] width 103 height 35
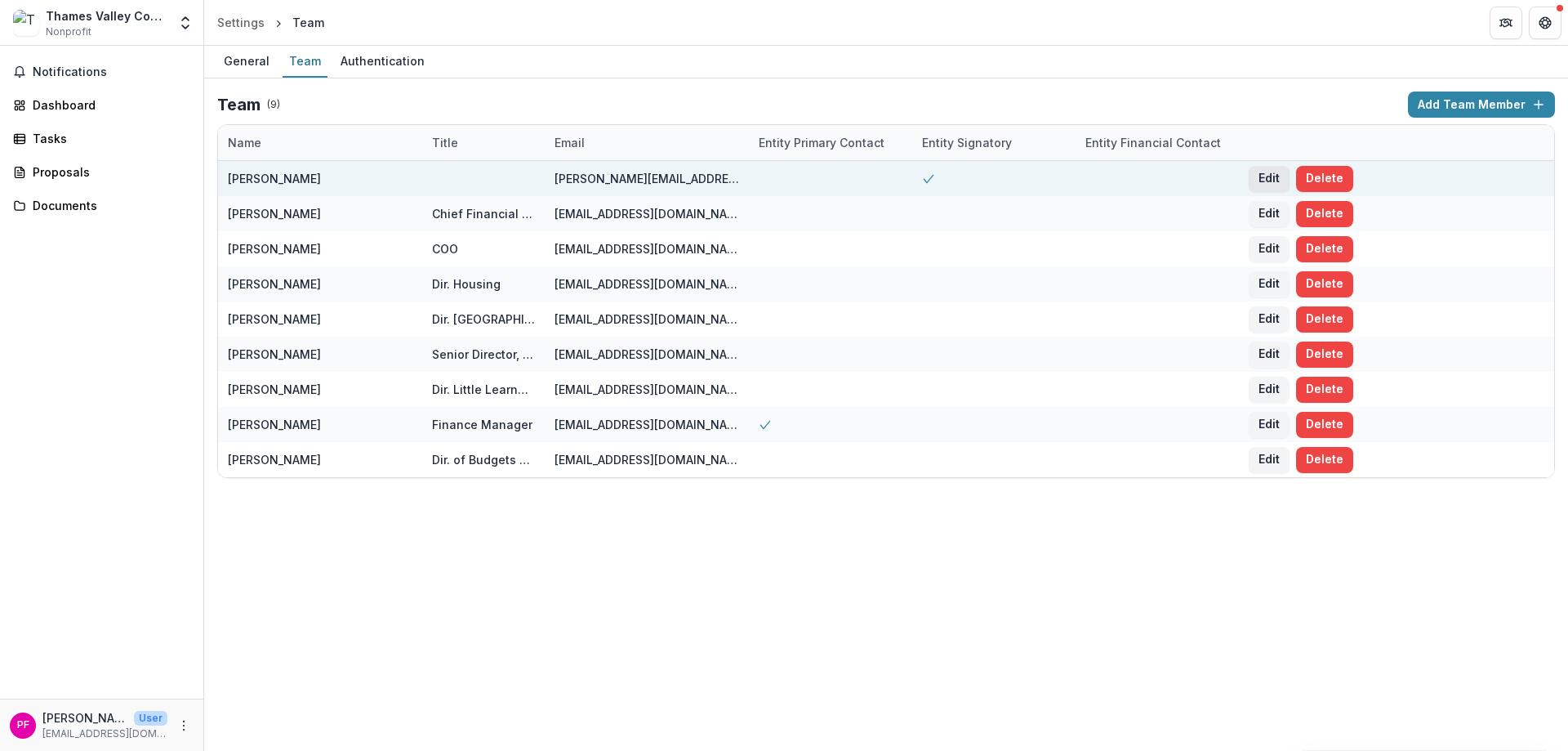
click at [1264, 172] on button "Edit" at bounding box center [1269, 178] width 41 height 26
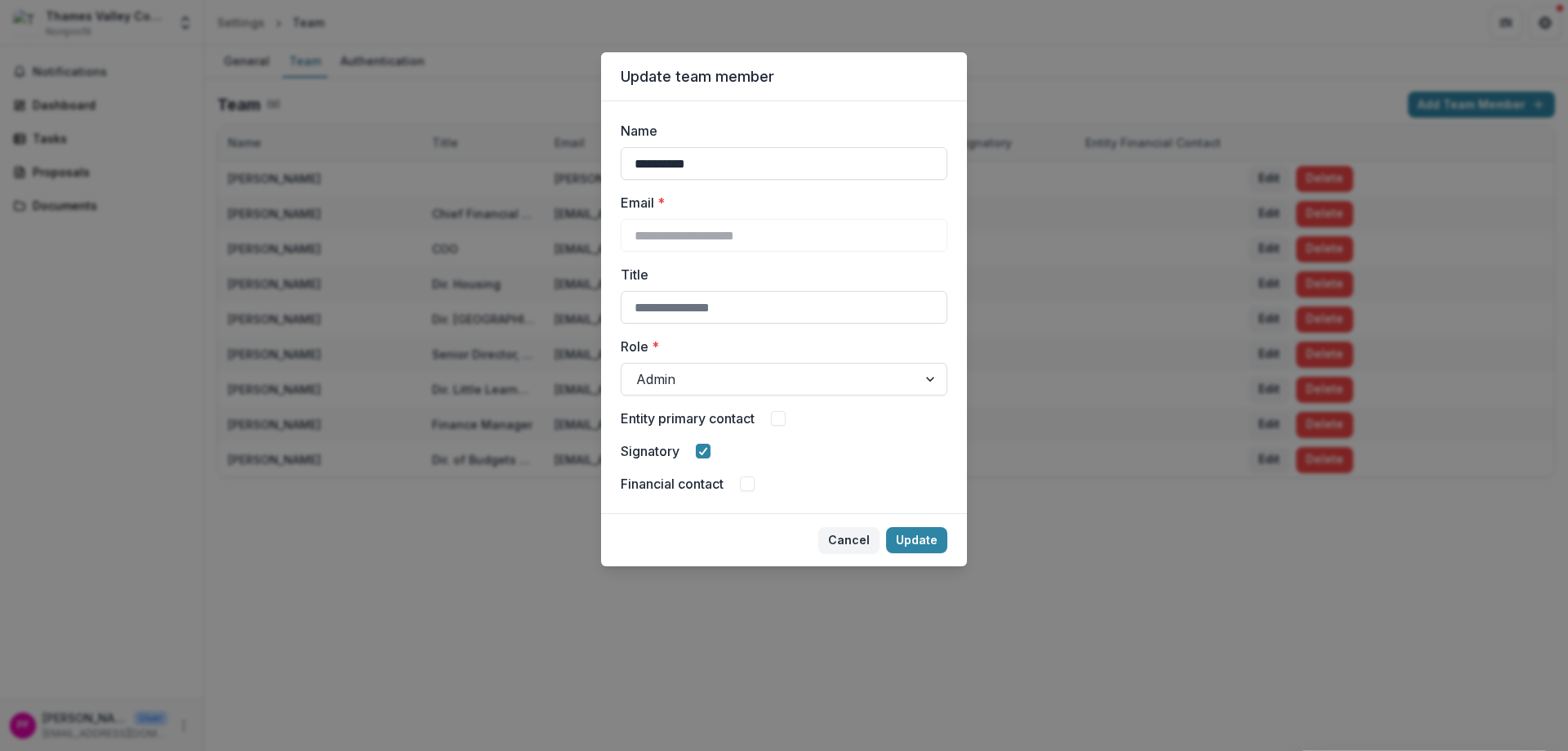
click at [753, 329] on div "**********" at bounding box center [784, 307] width 327 height 373
click at [754, 316] on input "Title" at bounding box center [784, 307] width 327 height 32
type input "***"
click at [915, 543] on button "Update" at bounding box center [917, 539] width 61 height 26
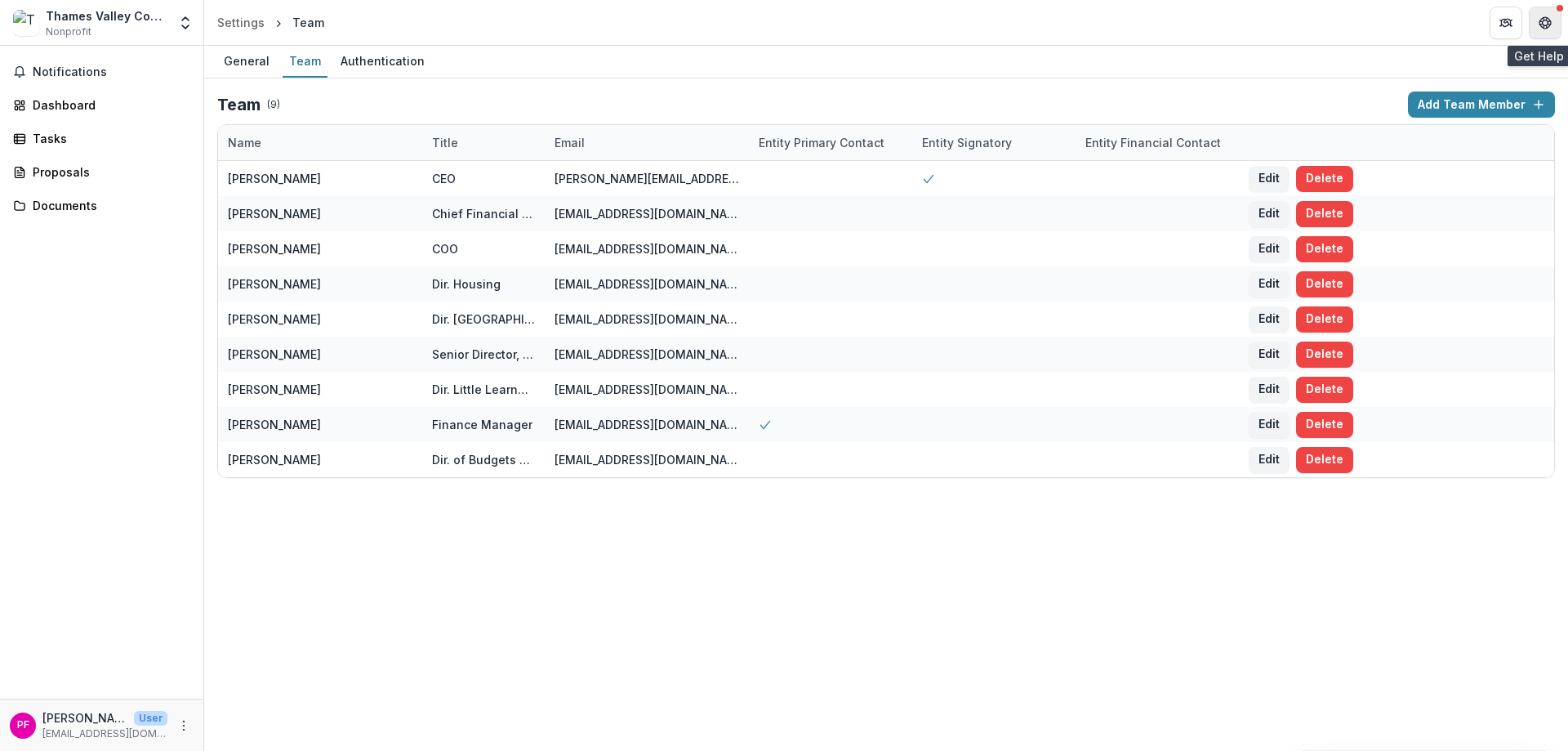
click at [1541, 30] on button "Get Help" at bounding box center [1545, 23] width 32 height 32
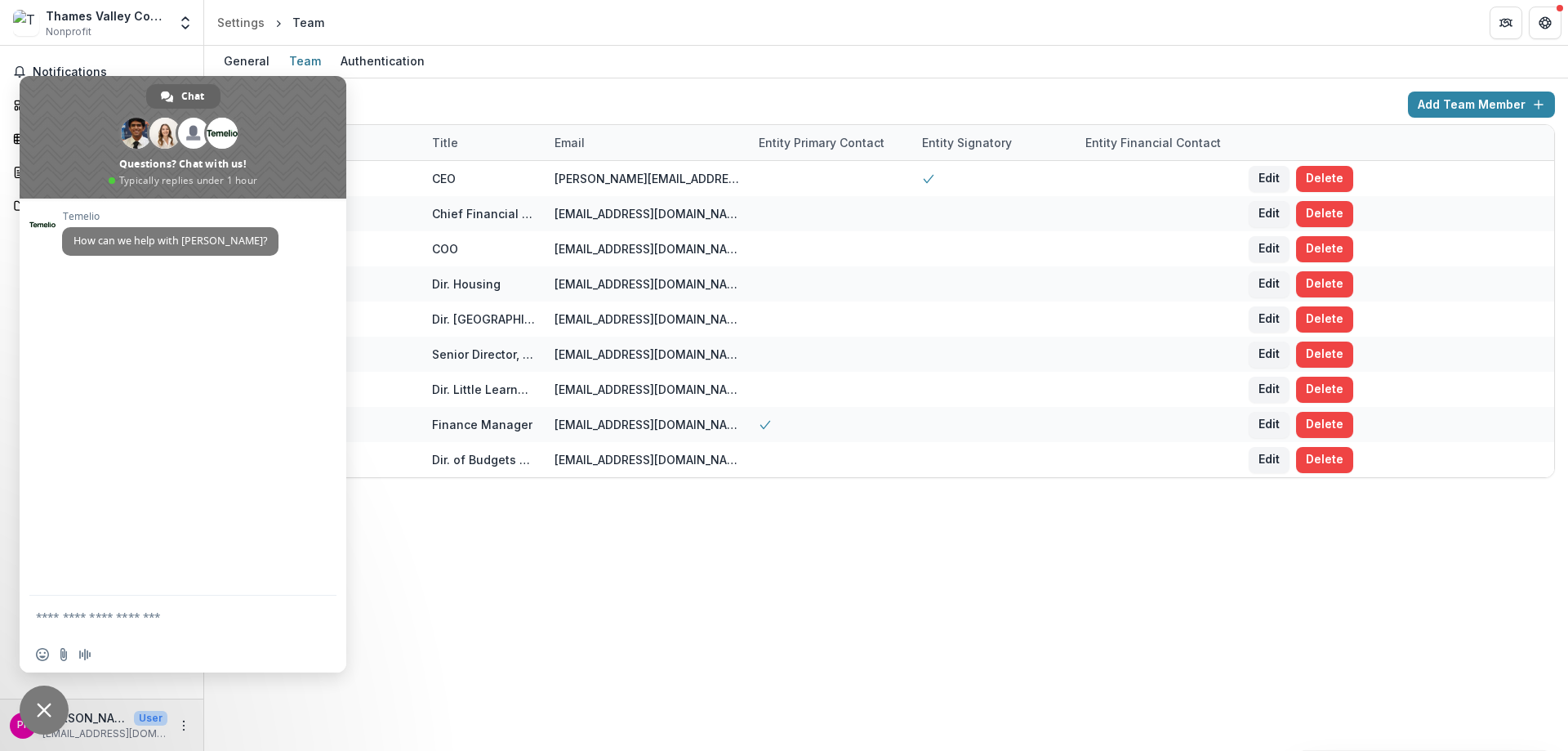
click at [37, 707] on span "Close chat" at bounding box center [43, 709] width 14 height 14
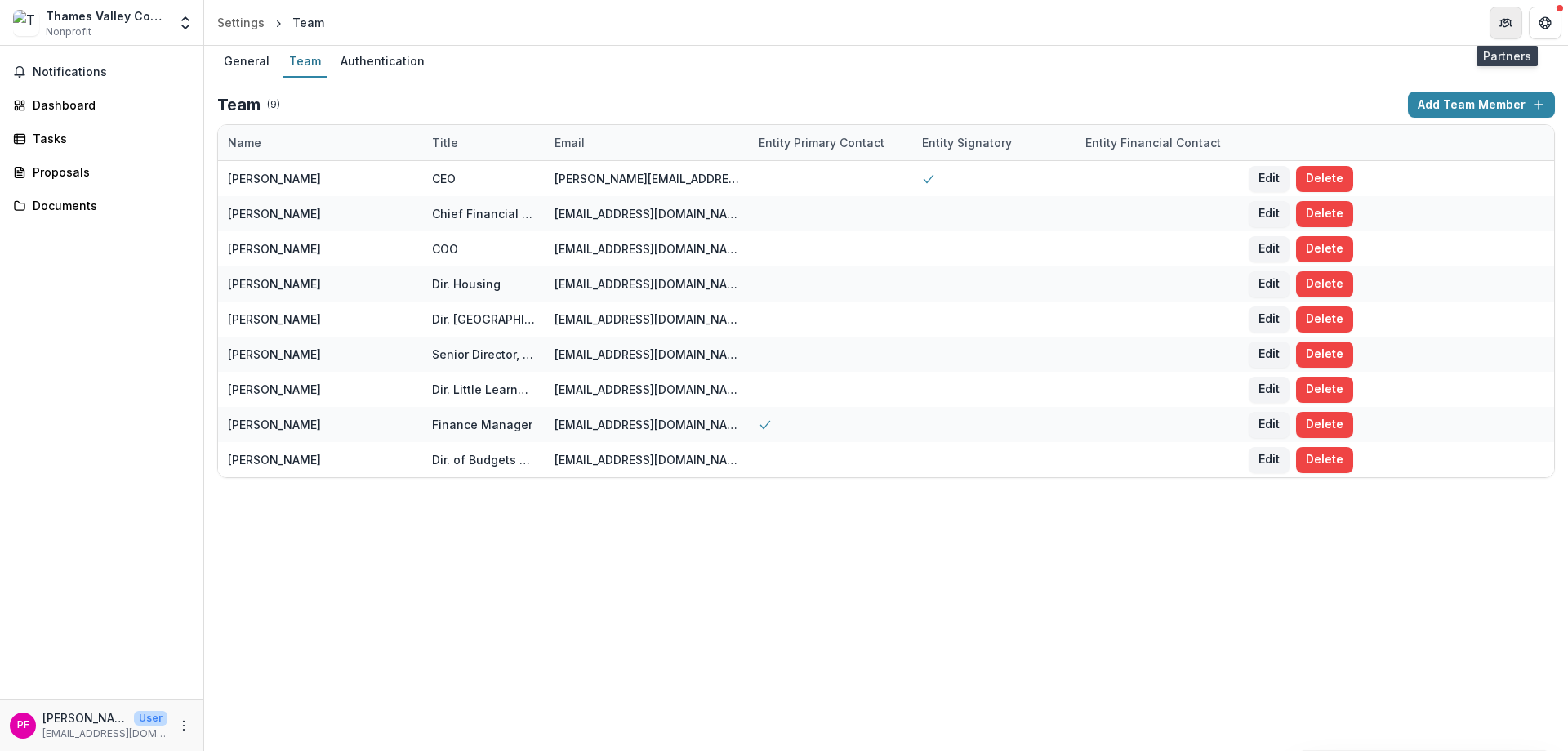
click at [1515, 14] on button "Partners" at bounding box center [1506, 23] width 32 height 32
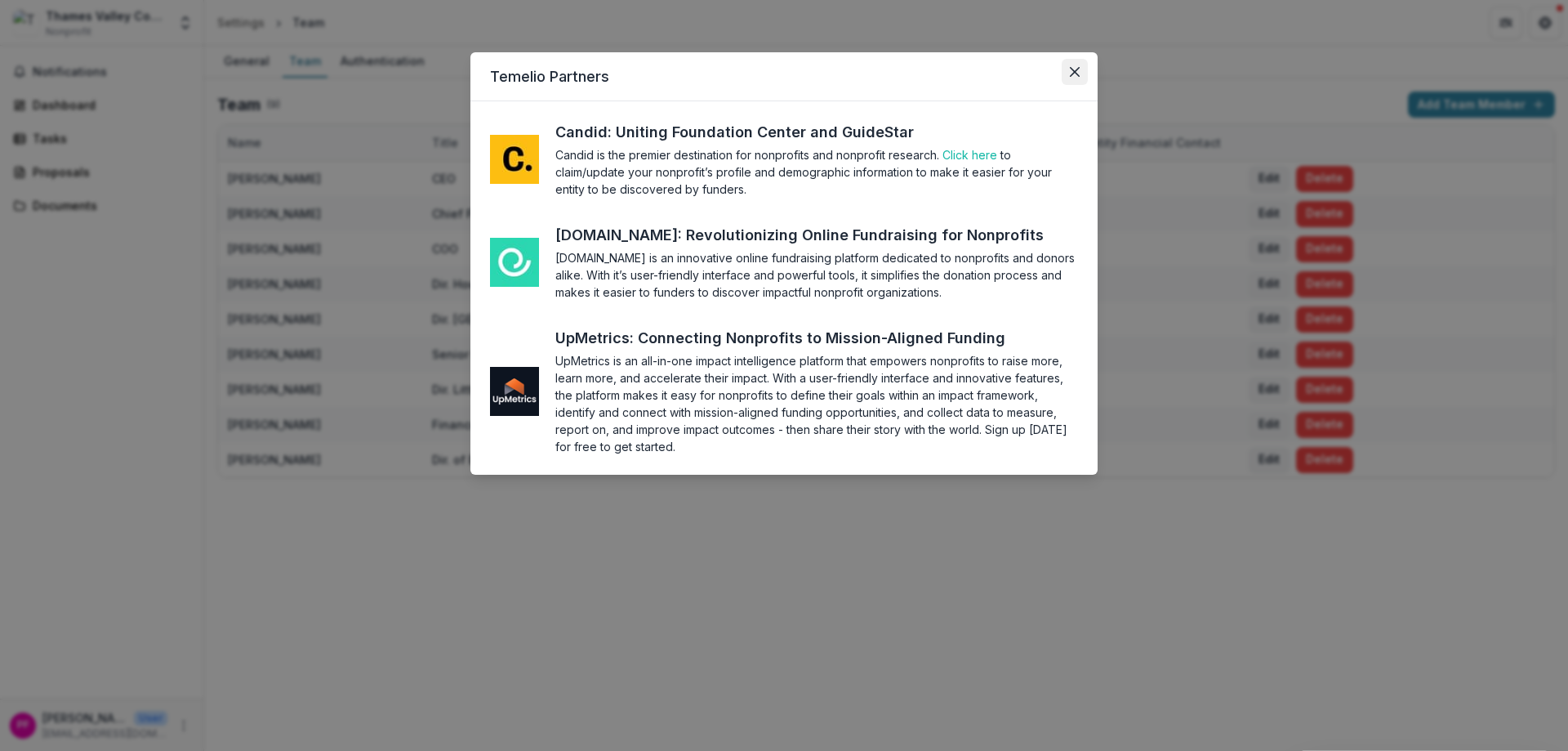
click at [1074, 71] on icon "Close" at bounding box center [1075, 72] width 10 height 10
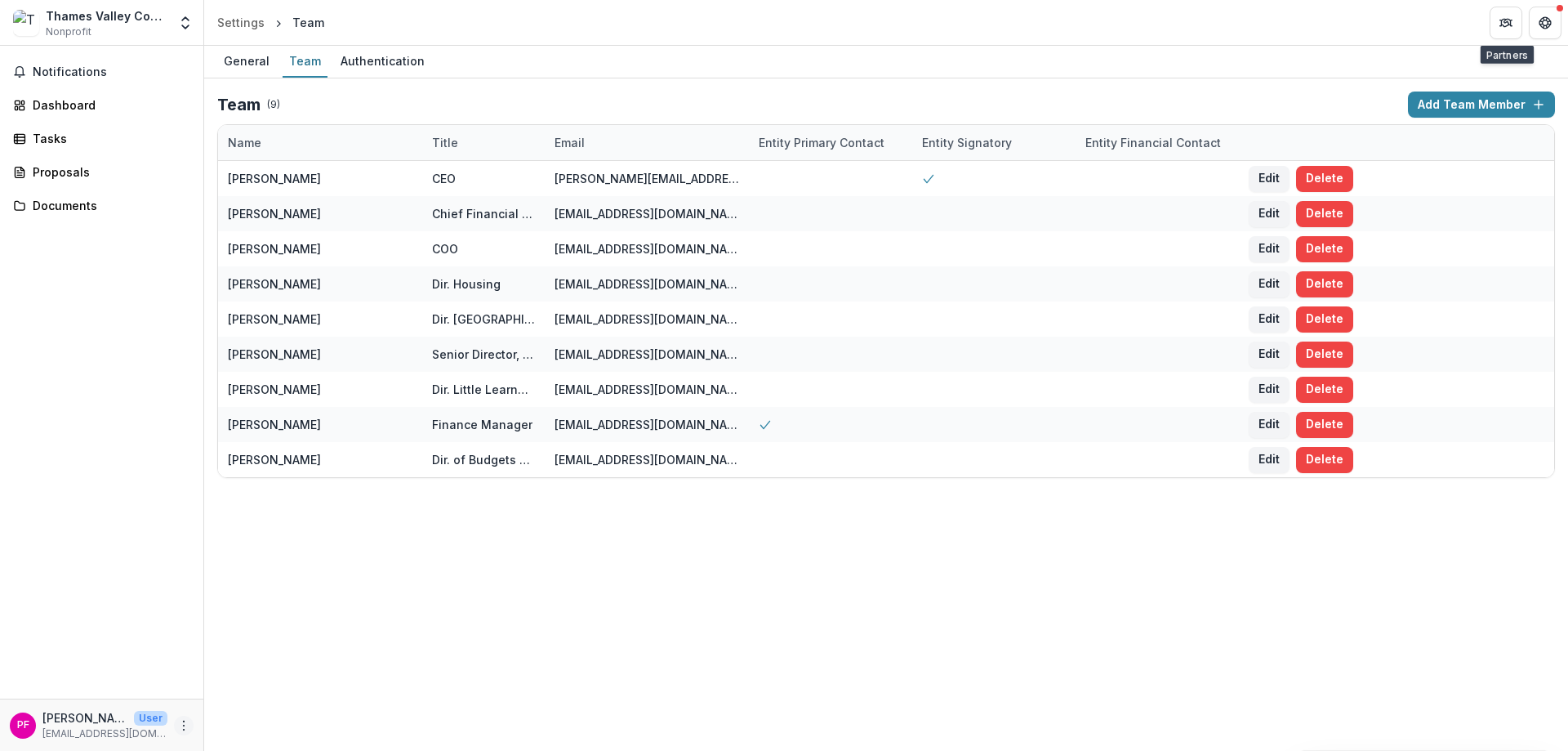
click at [185, 731] on icon "More" at bounding box center [183, 725] width 13 height 13
click at [241, 723] on button "Logout" at bounding box center [291, 718] width 175 height 27
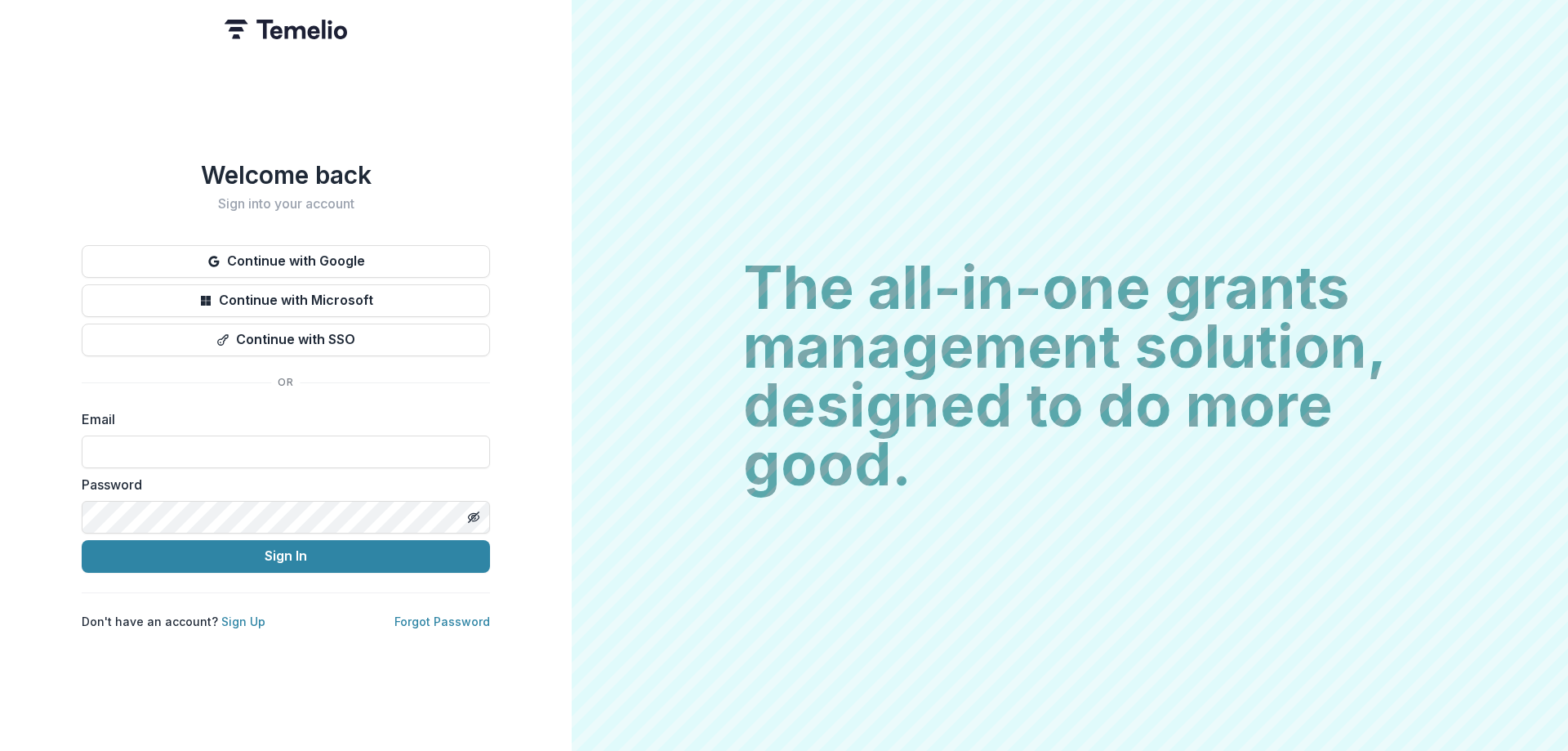
type input "**********"
drag, startPoint x: 786, startPoint y: 10, endPoint x: 1382, endPoint y: 636, distance: 864.3
click at [1382, 640] on div "The all-in-one grants management solution, designed to do more good. The all-in…" at bounding box center [1069, 376] width 996 height 751
